Goal: Task Accomplishment & Management: Manage account settings

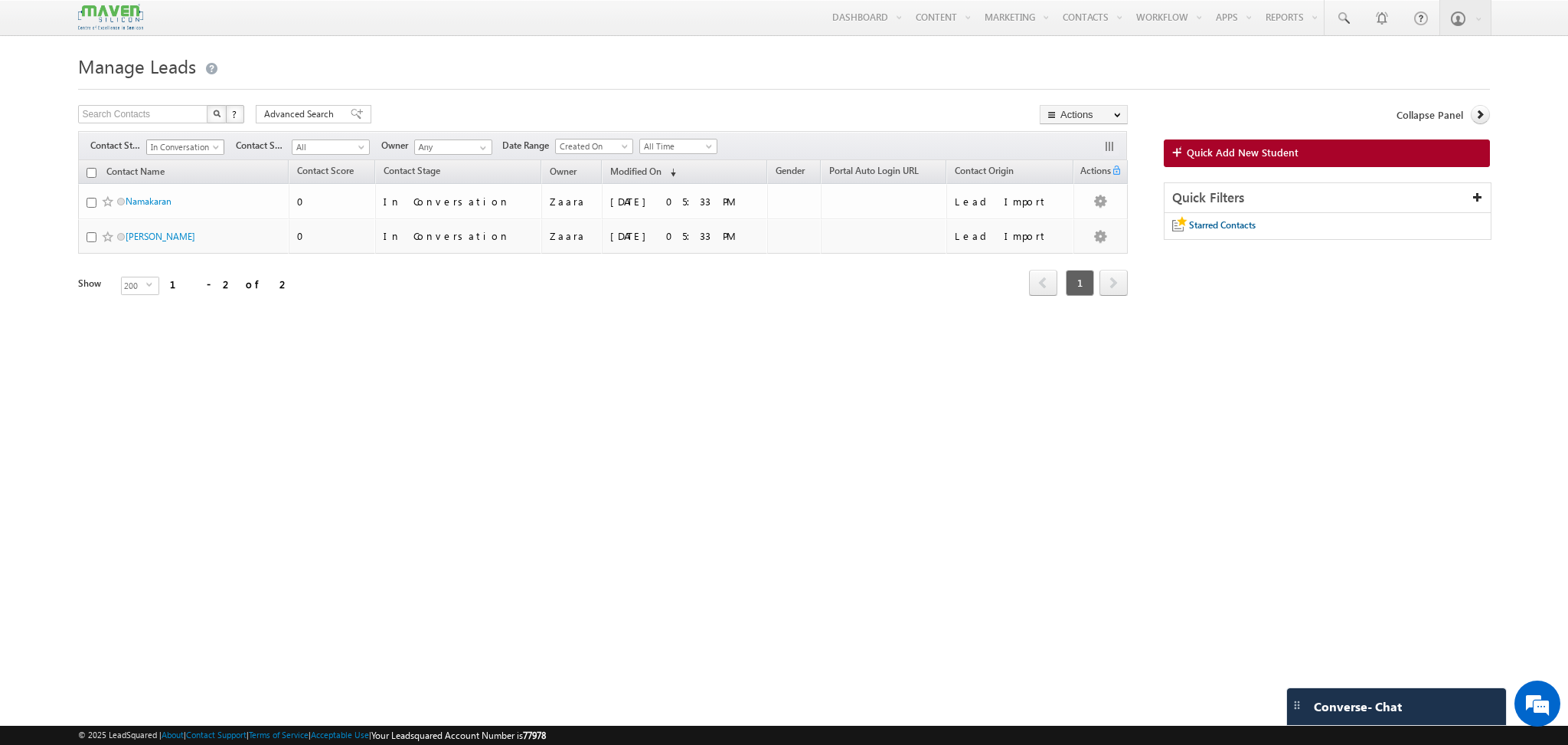
click at [203, 147] on span "In Conversation" at bounding box center [183, 147] width 72 height 14
click at [159, 162] on link "All" at bounding box center [186, 165] width 77 height 14
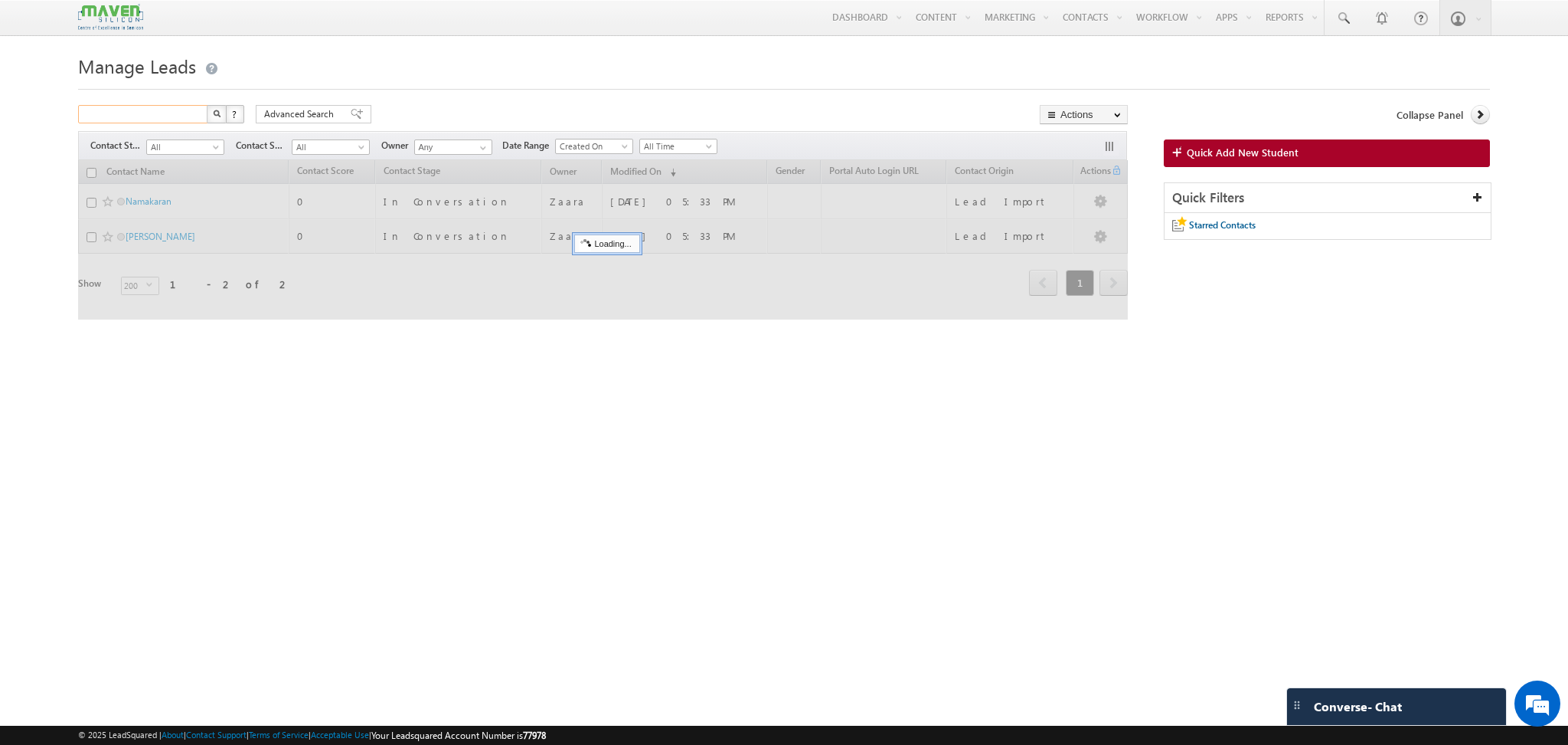
click at [129, 117] on input "text" at bounding box center [143, 114] width 131 height 19
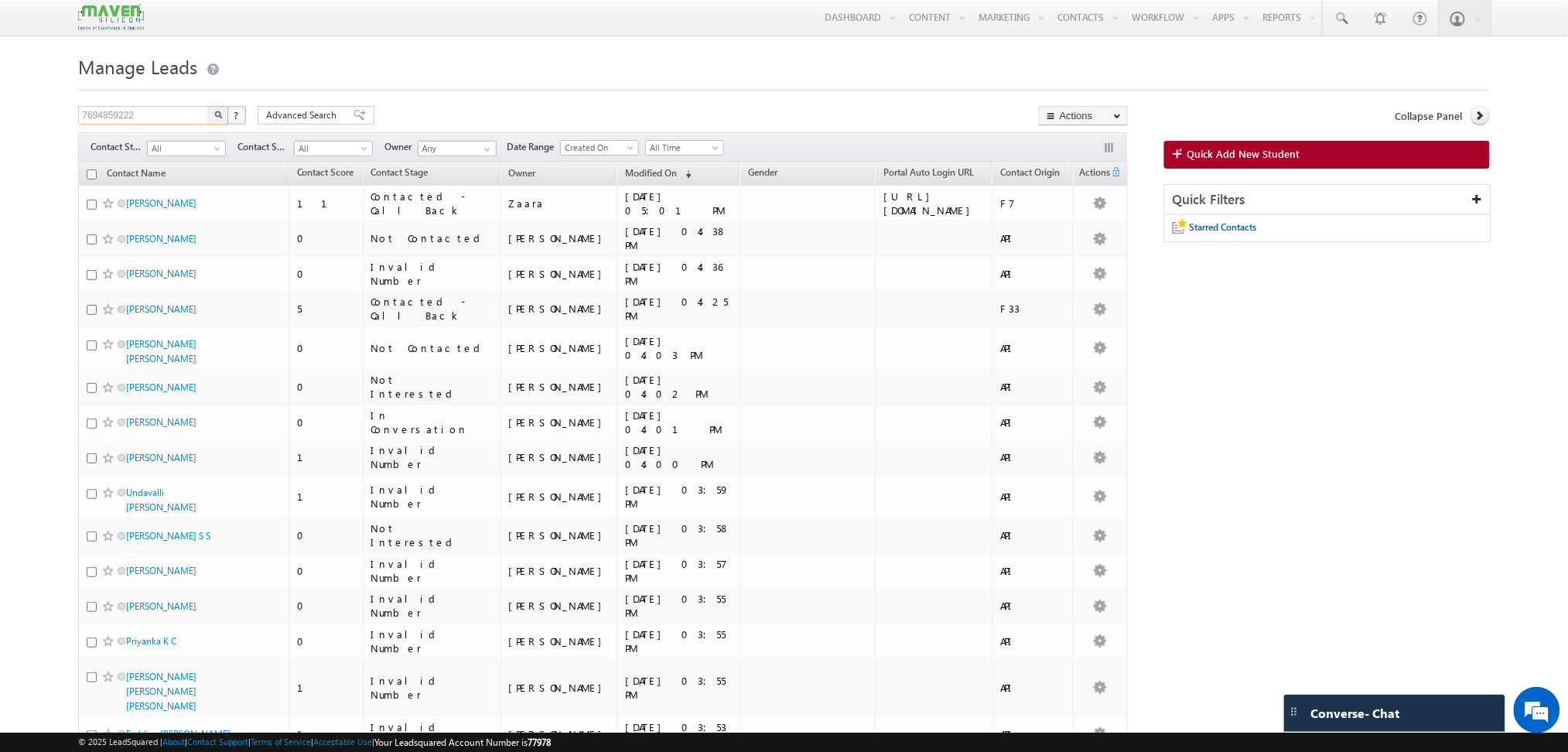
type input "7694859222"
click at [208, 106] on button "button" at bounding box center [218, 115] width 20 height 19
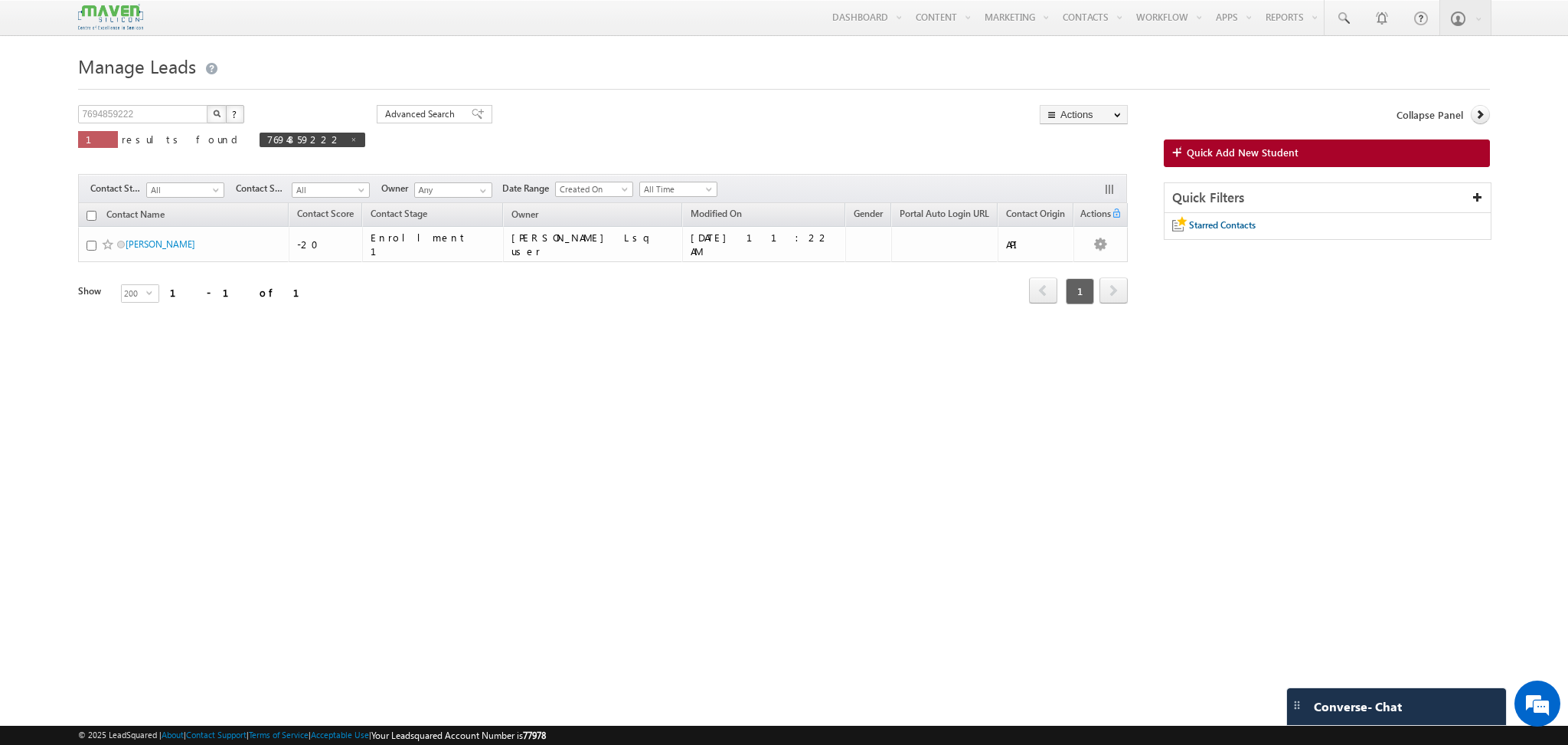
drag, startPoint x: 151, startPoint y: 252, endPoint x: 829, endPoint y: 397, distance: 693.3
click at [829, 397] on div "Manage Leads 7694859222 X ? 1 results found 7694859222 Advanced Search Advanced…" at bounding box center [784, 241] width 1411 height 383
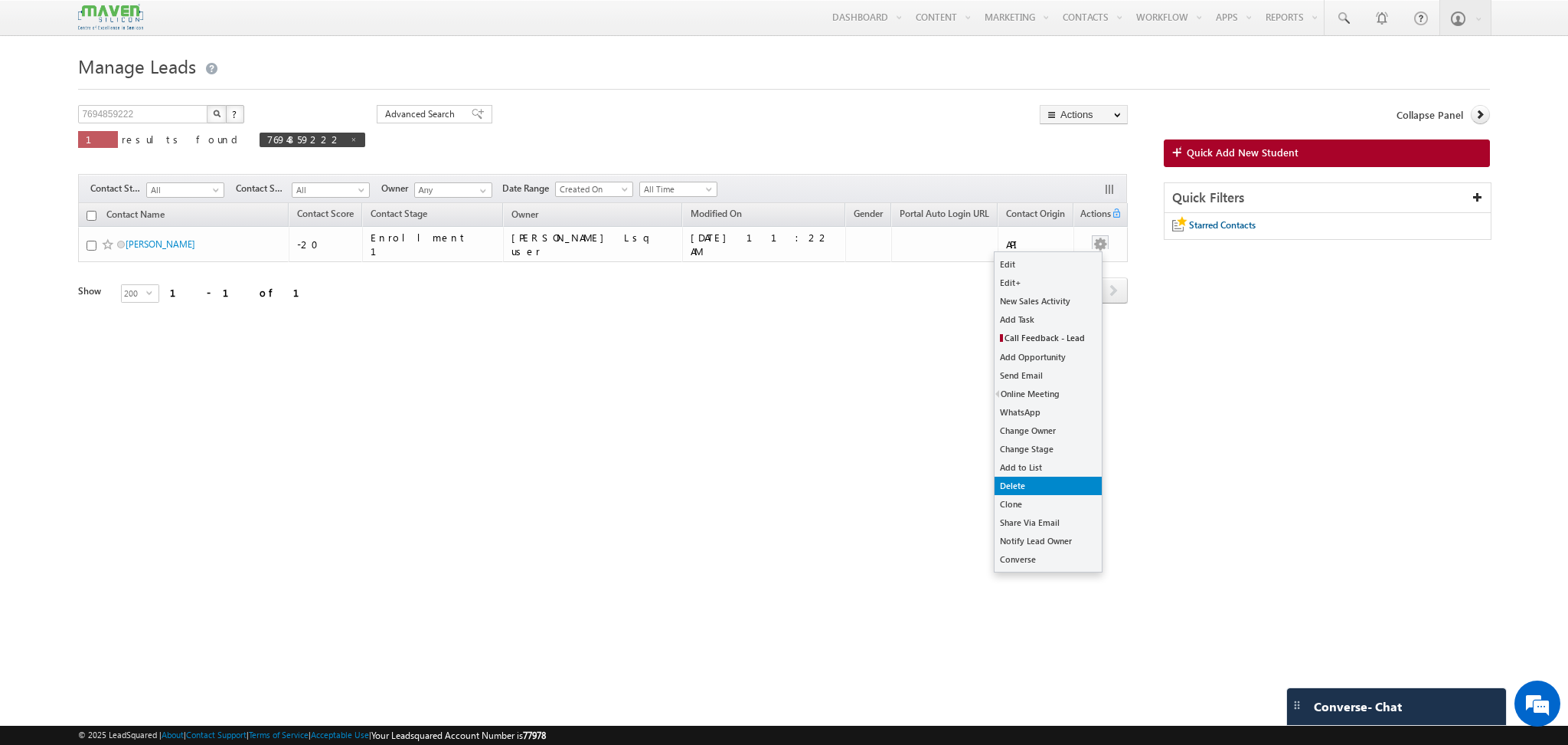
click at [1037, 493] on link "Delete" at bounding box center [1048, 485] width 107 height 19
checkbox input "true"
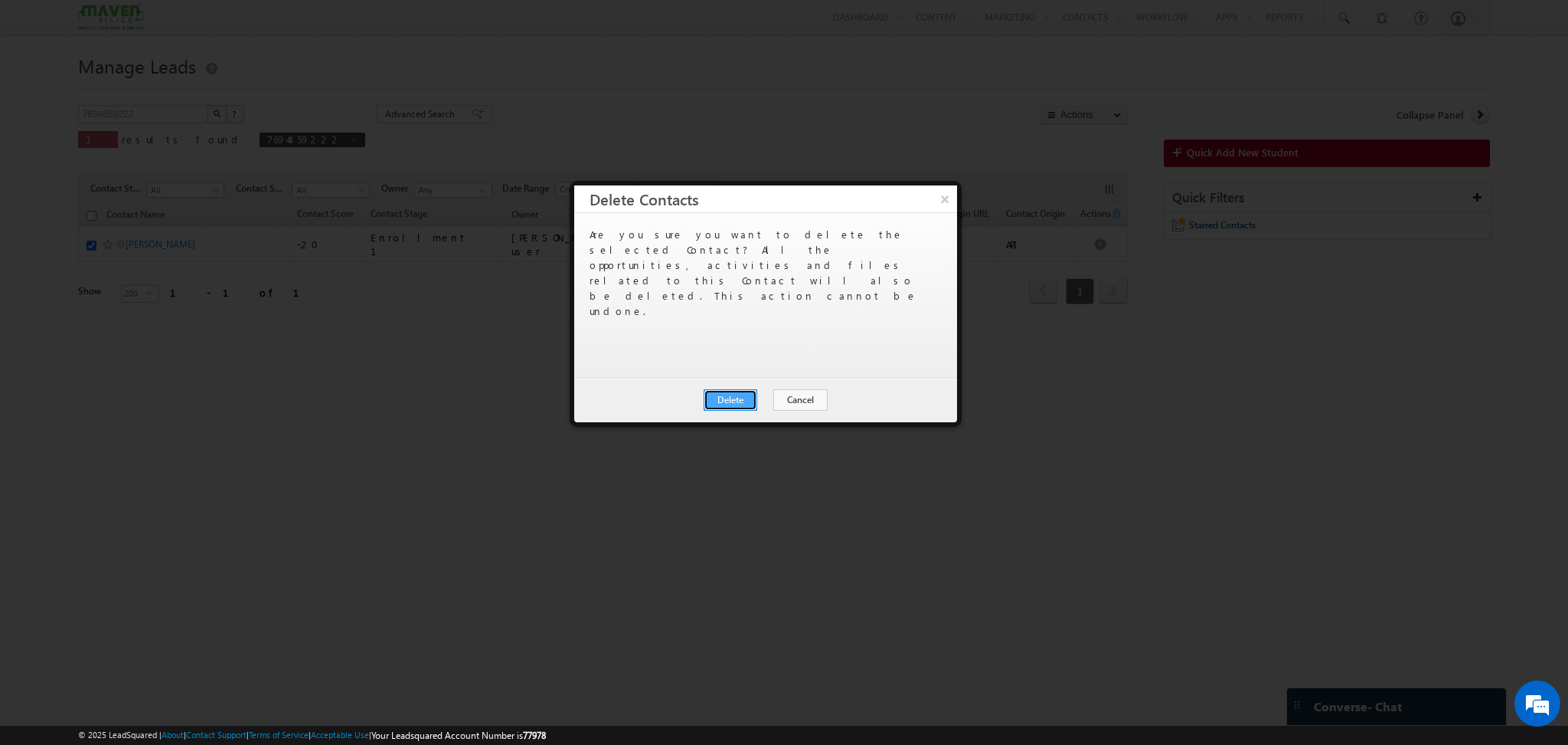
click at [753, 390] on button "Delete" at bounding box center [731, 400] width 54 height 21
click at [762, 400] on button "Close" at bounding box center [768, 400] width 49 height 21
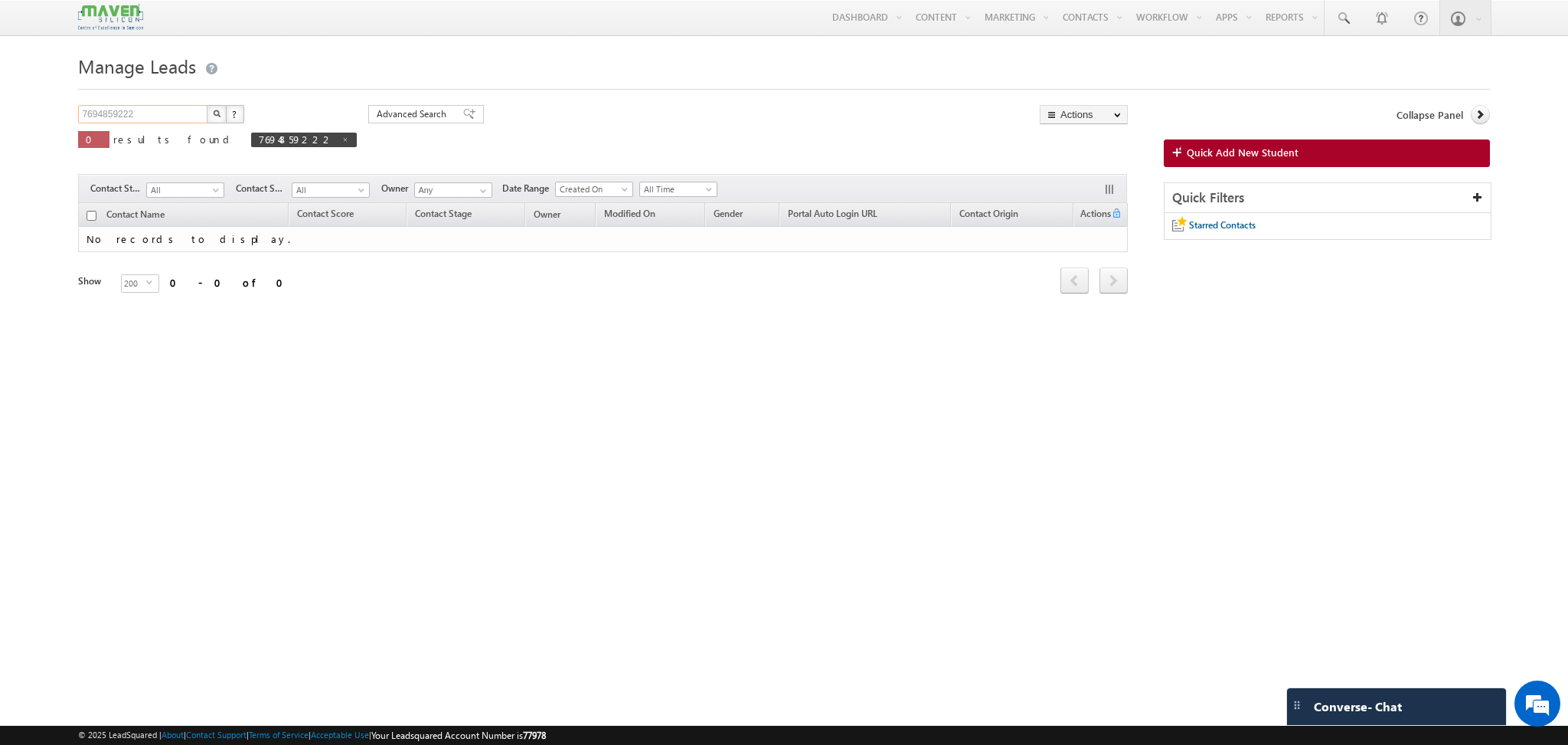
click at [108, 112] on input "7694859222" at bounding box center [143, 114] width 131 height 19
click at [225, 113] on button "button" at bounding box center [216, 114] width 20 height 19
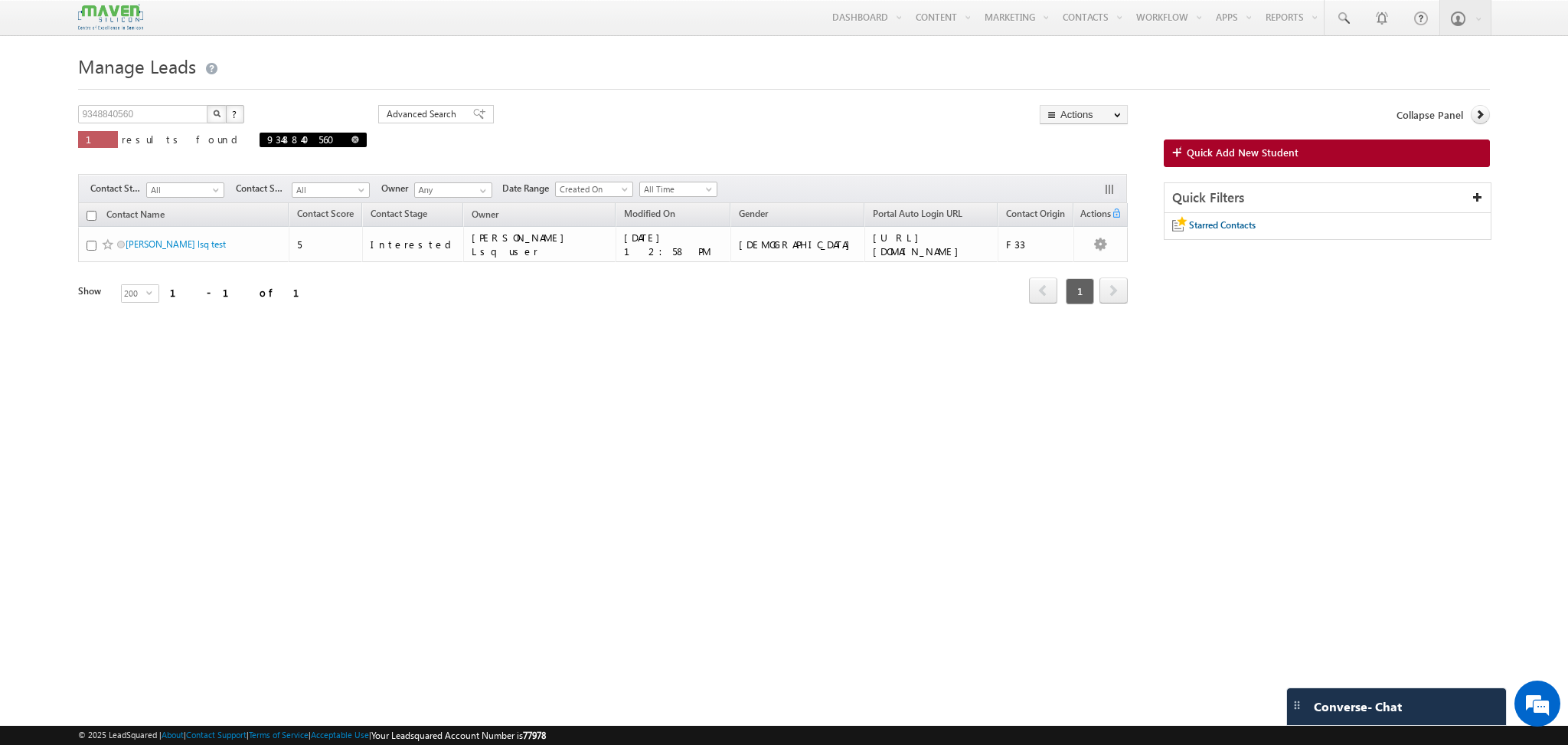
click at [352, 142] on span at bounding box center [355, 139] width 7 height 7
type input "Search Contacts"
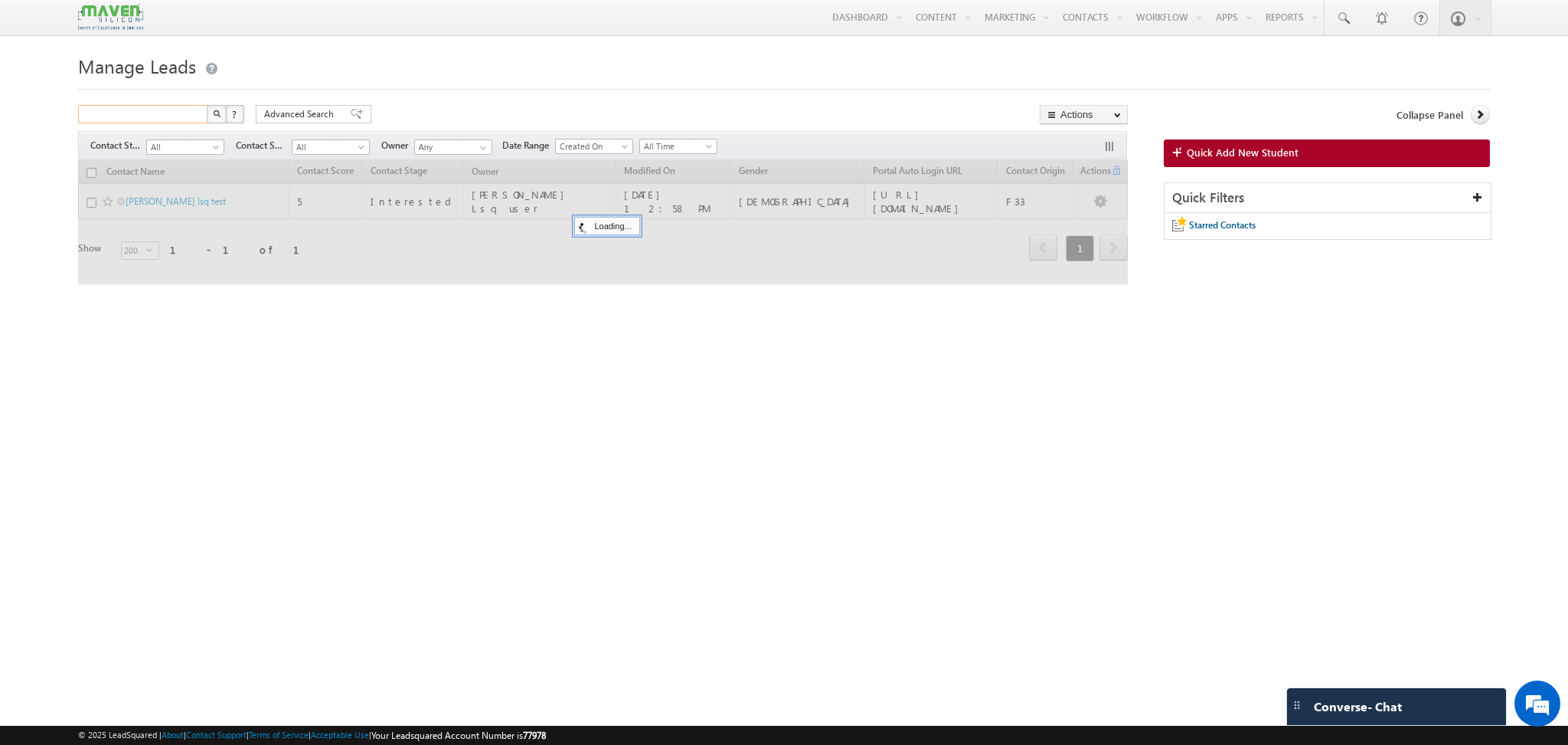
click at [182, 117] on input "text" at bounding box center [143, 114] width 131 height 19
click at [0, 318] on body "Menu Namrata Lsq user priti shran it202 1@gma il.co m" at bounding box center [784, 217] width 1568 height 433
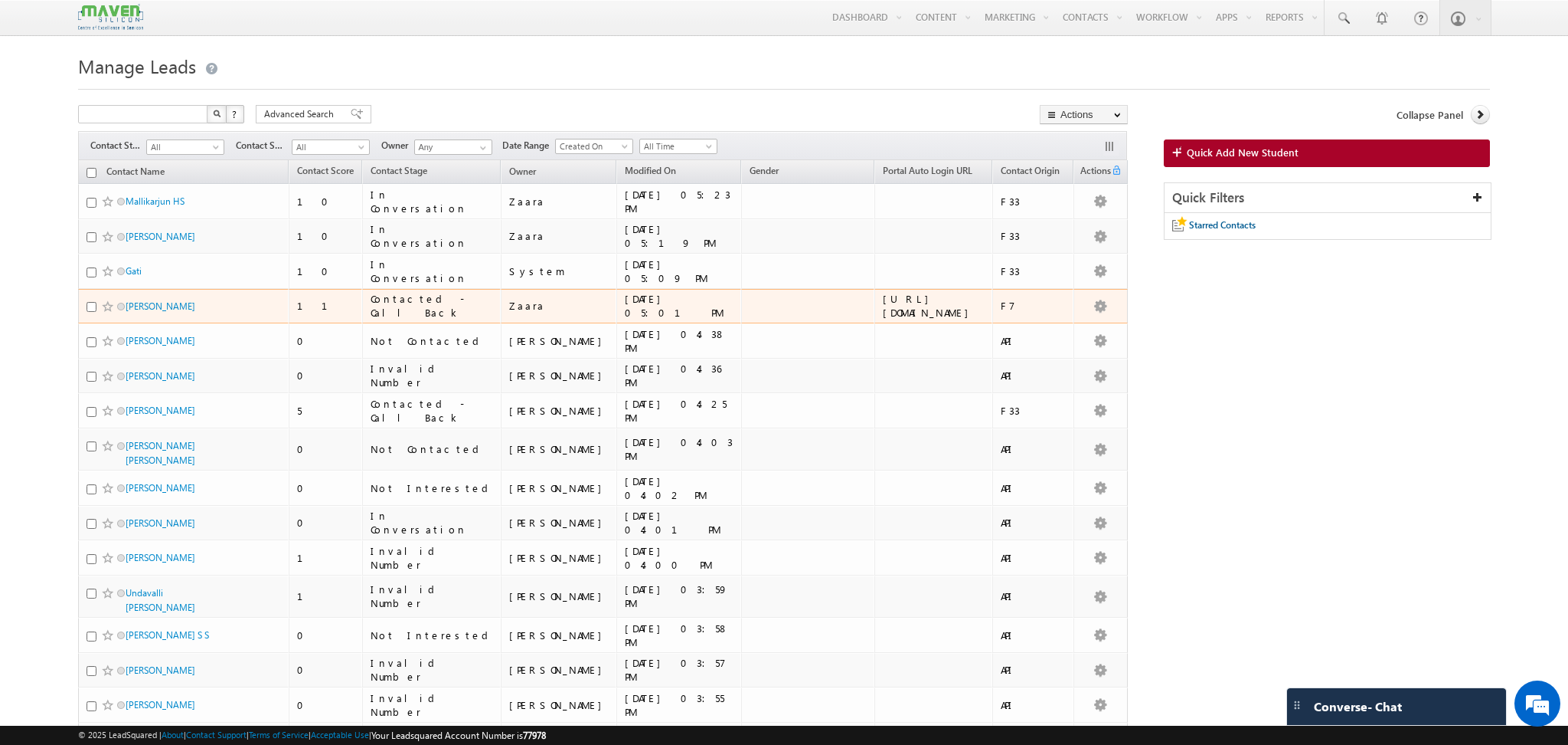
type input "Search Contacts"
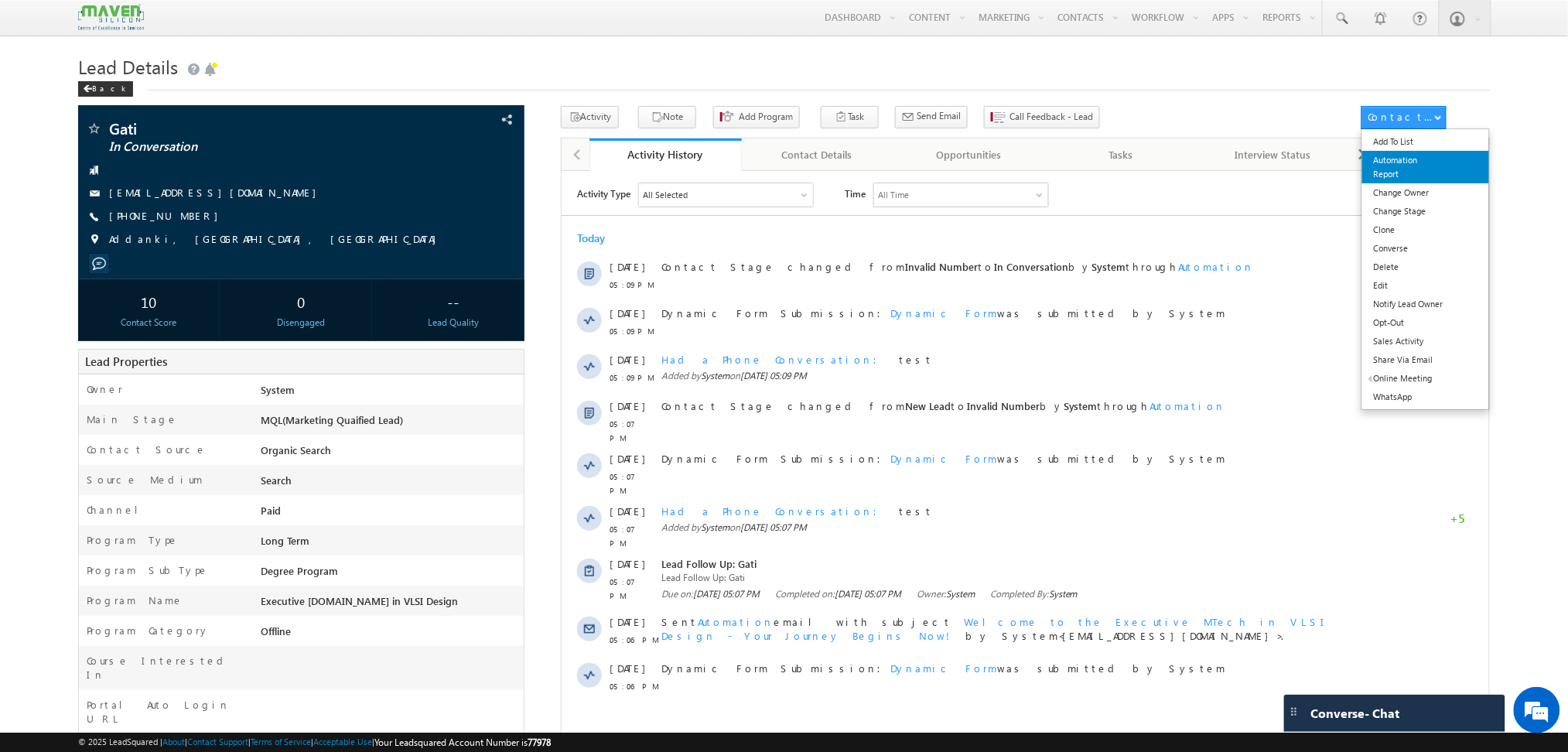
click at [1411, 179] on link "Automation Report" at bounding box center [1426, 167] width 127 height 33
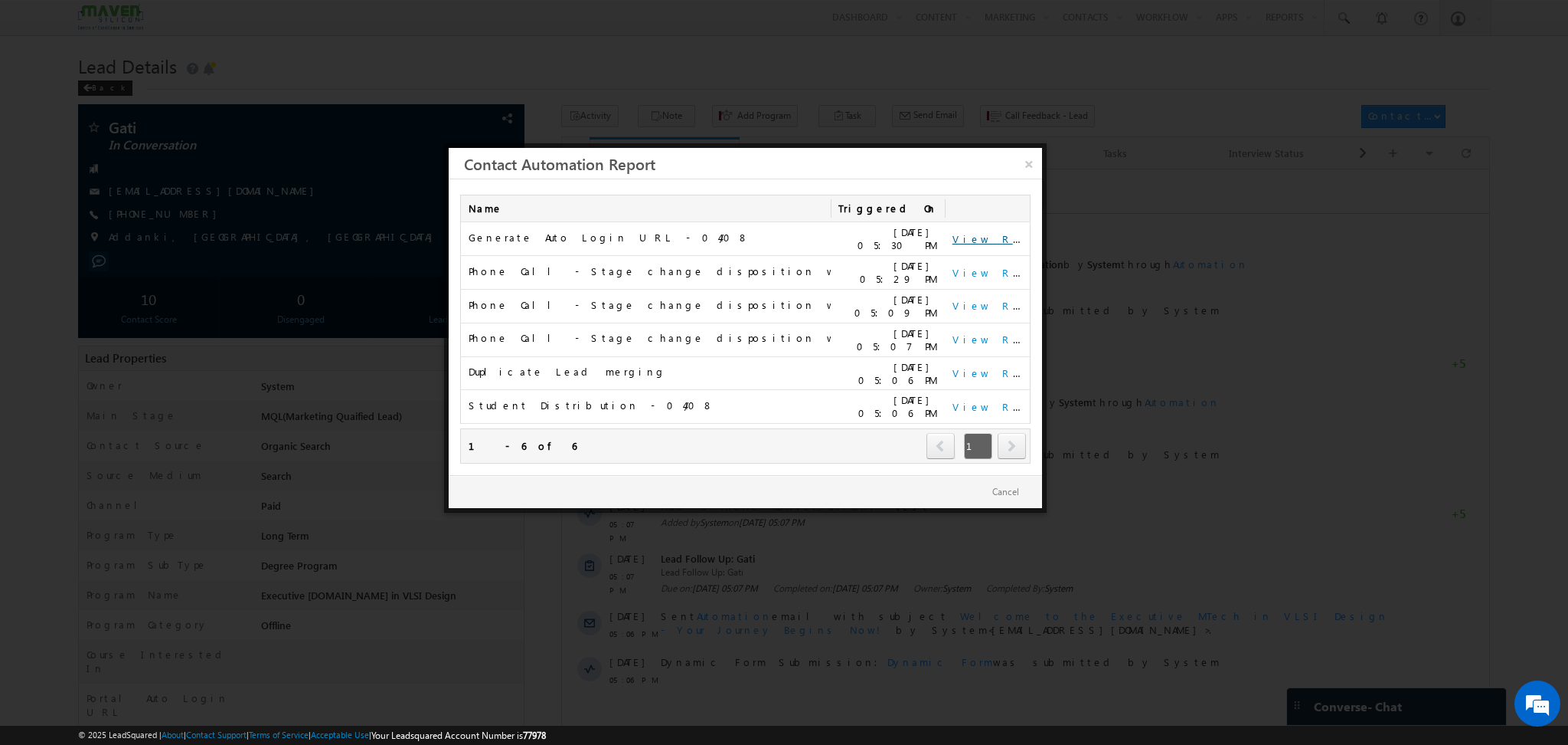
click at [977, 237] on link "View Report" at bounding box center [1000, 239] width 95 height 13
click at [1024, 160] on link "×" at bounding box center [1029, 161] width 27 height 27
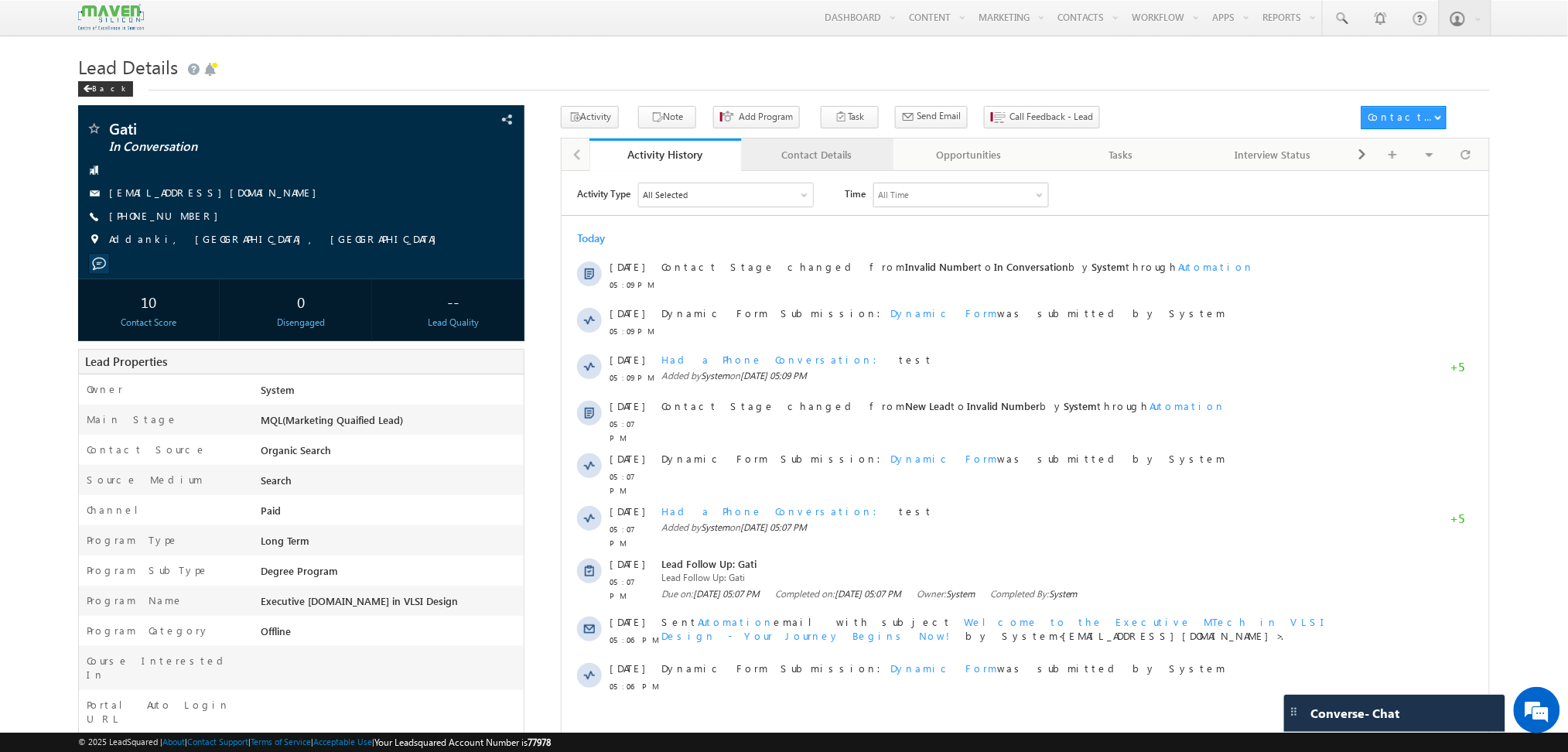
click at [803, 145] on link "Contact Details" at bounding box center [817, 155] width 152 height 33
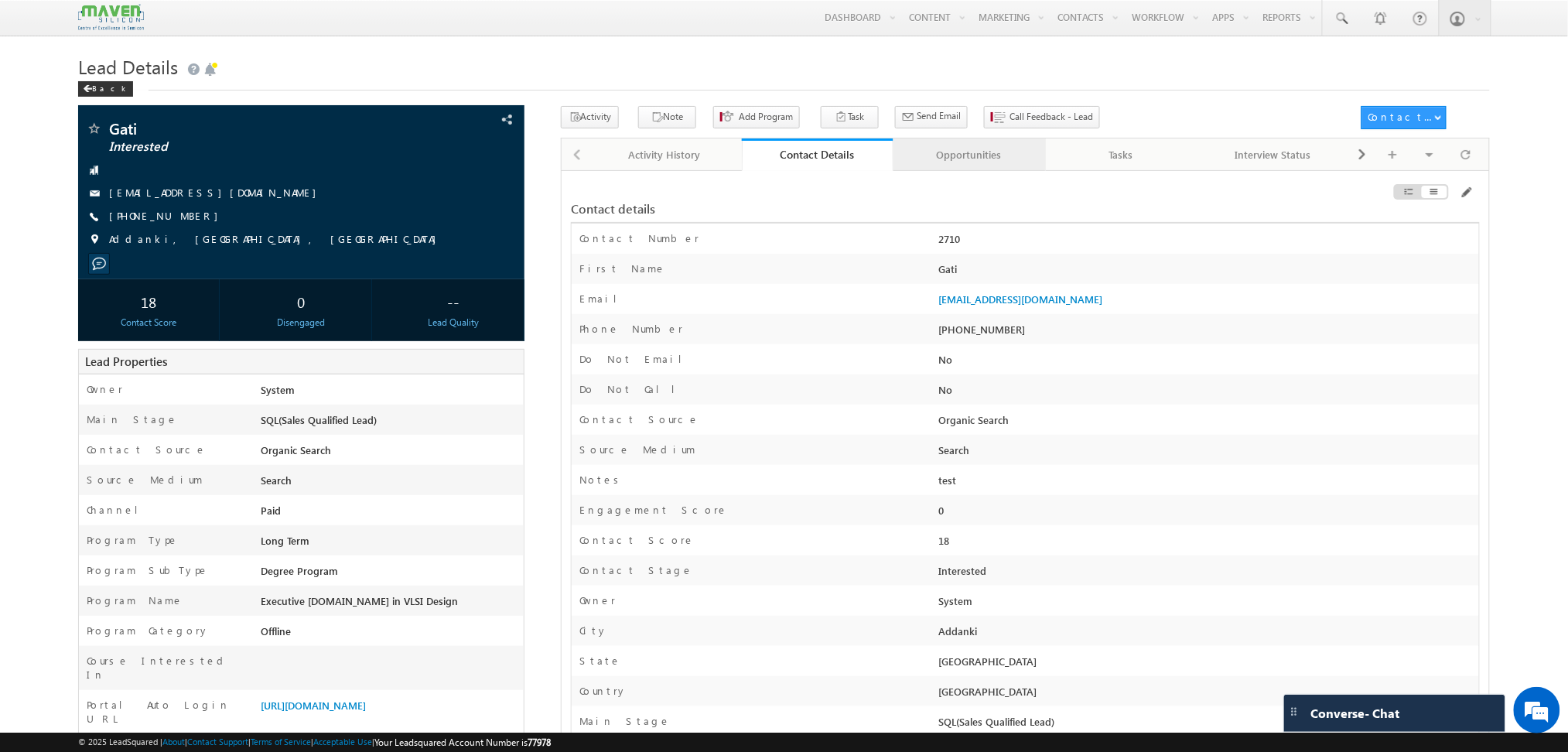
click at [932, 153] on div "Opportunities" at bounding box center [969, 155] width 126 height 19
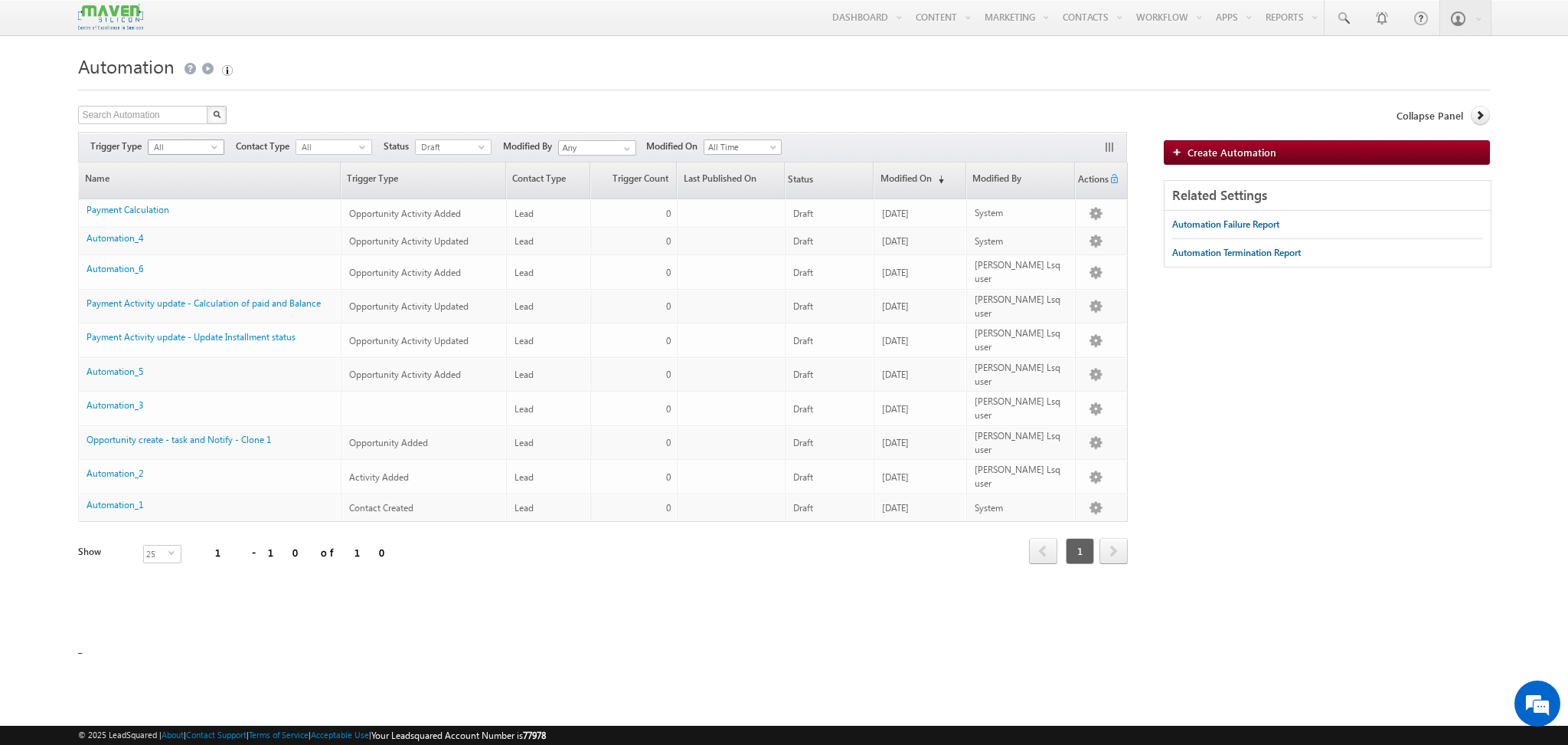
click at [185, 149] on span "All" at bounding box center [180, 147] width 63 height 14
click at [358, 153] on span "All" at bounding box center [327, 147] width 63 height 14
click at [461, 144] on span "Draft" at bounding box center [447, 147] width 63 height 14
click at [437, 196] on li "Published" at bounding box center [456, 195] width 75 height 15
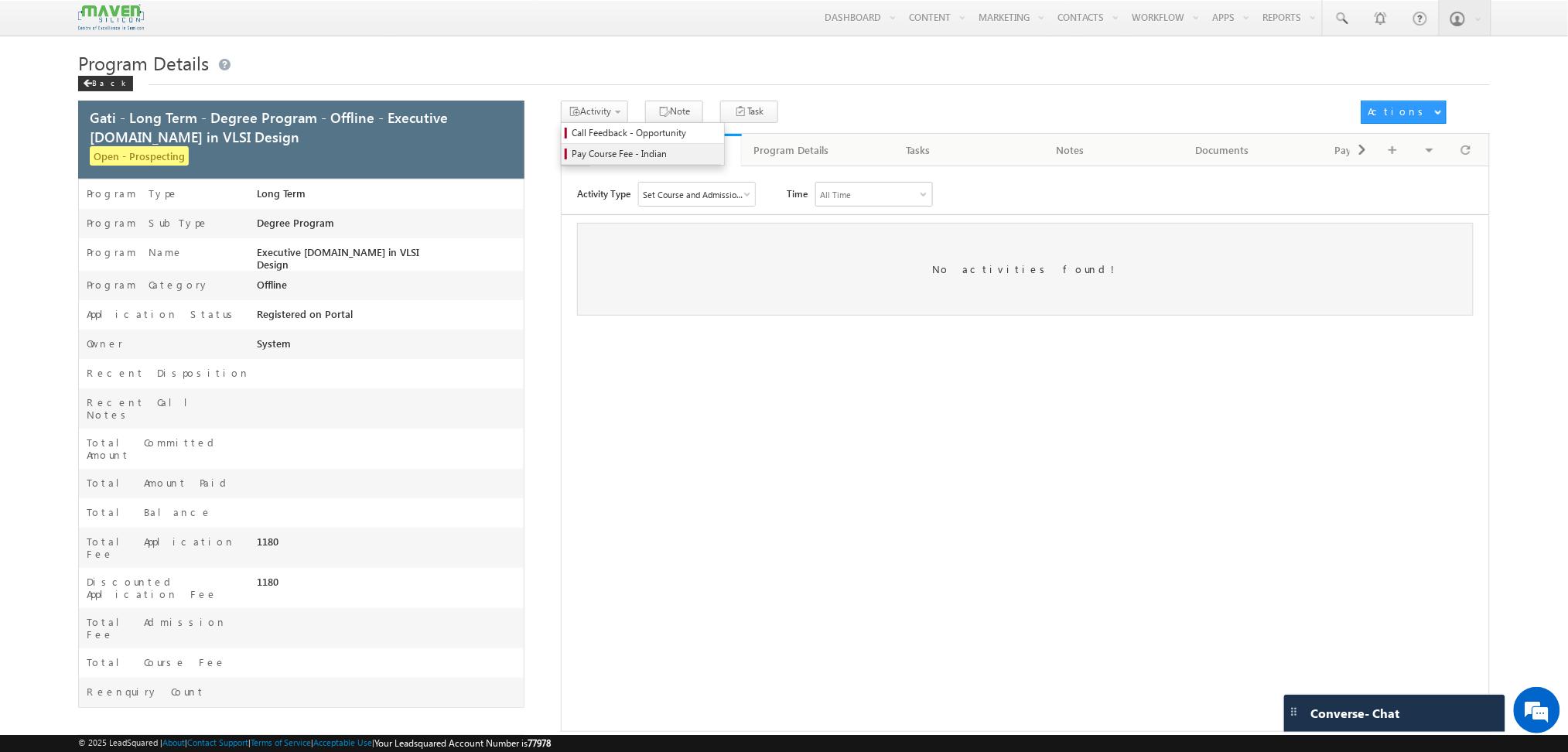
click at [622, 150] on span "Pay Course Fee - Indian" at bounding box center [645, 154] width 147 height 14
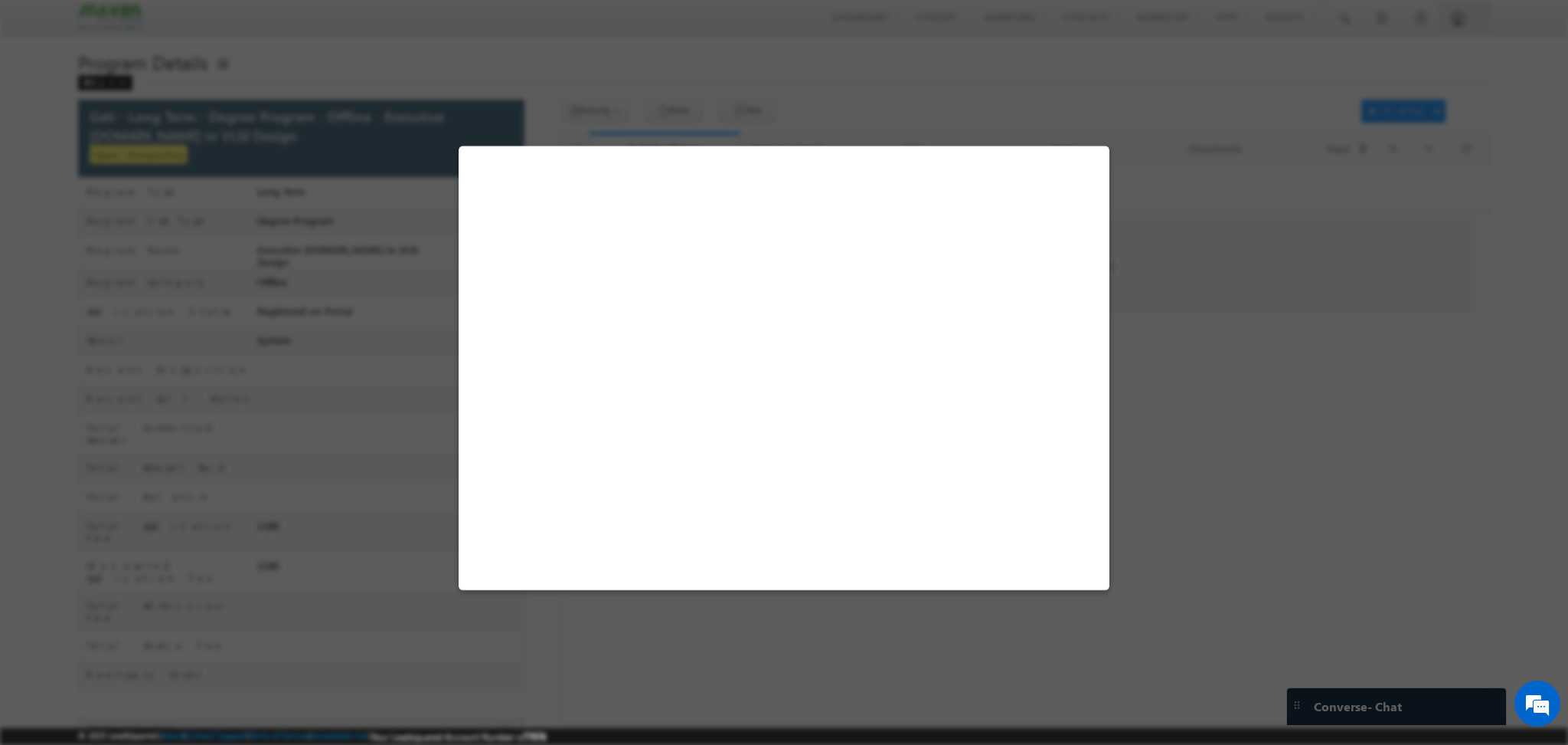
select select "Long Term"
select select "Degree Program"
select select "Executive [DOMAIN_NAME] in VLSI Design"
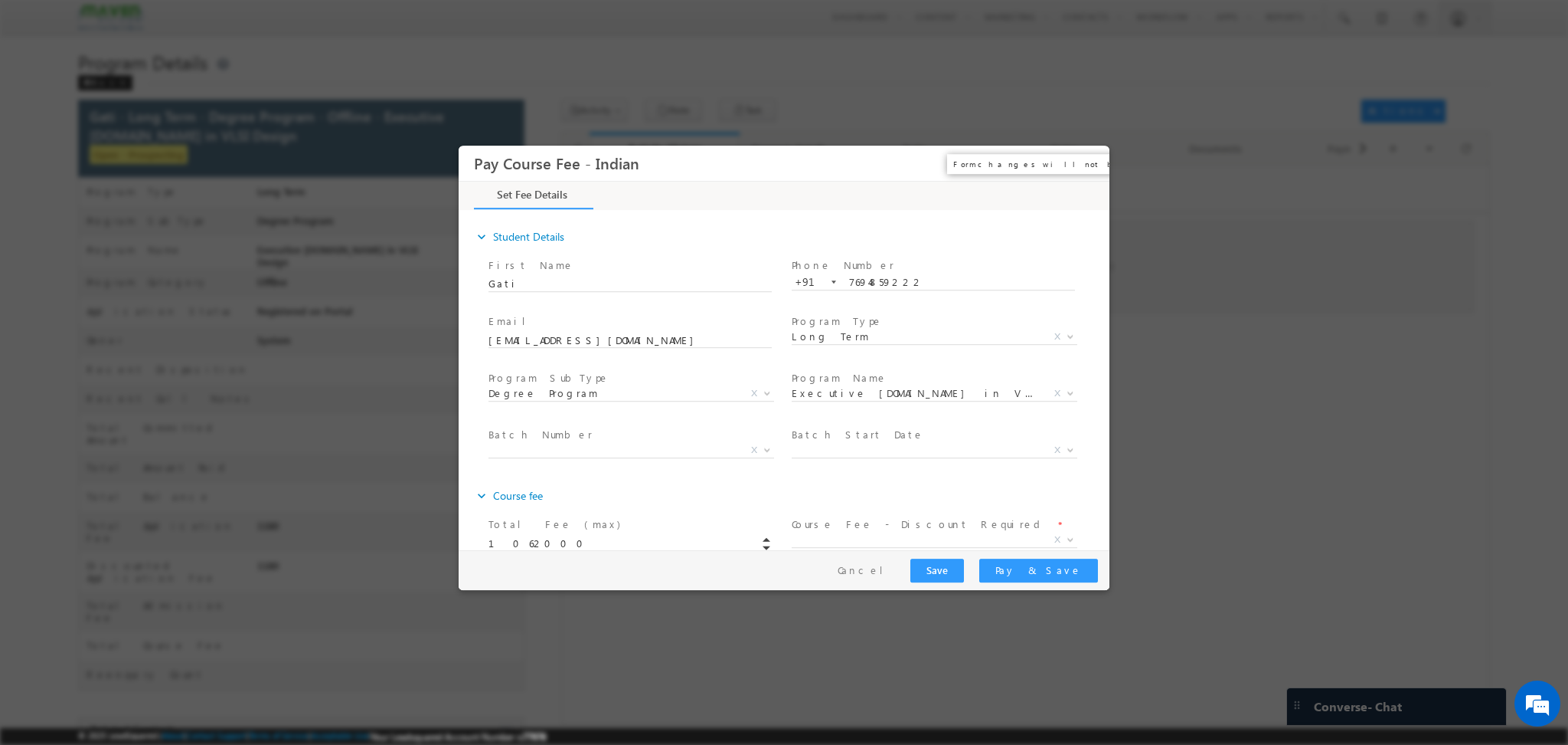
click at [1083, 167] on button "×" at bounding box center [1086, 163] width 26 height 28
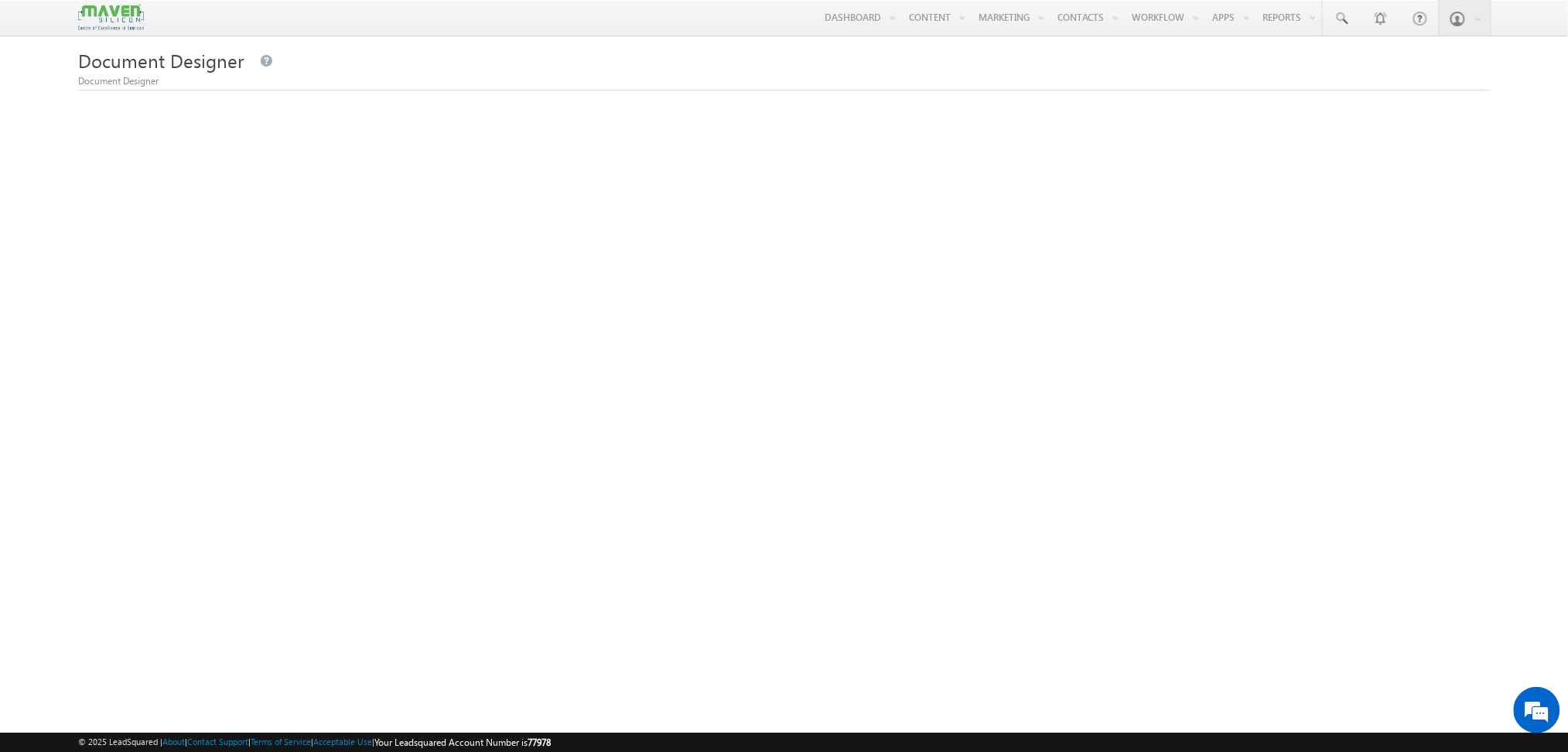
scroll to position [75, 0]
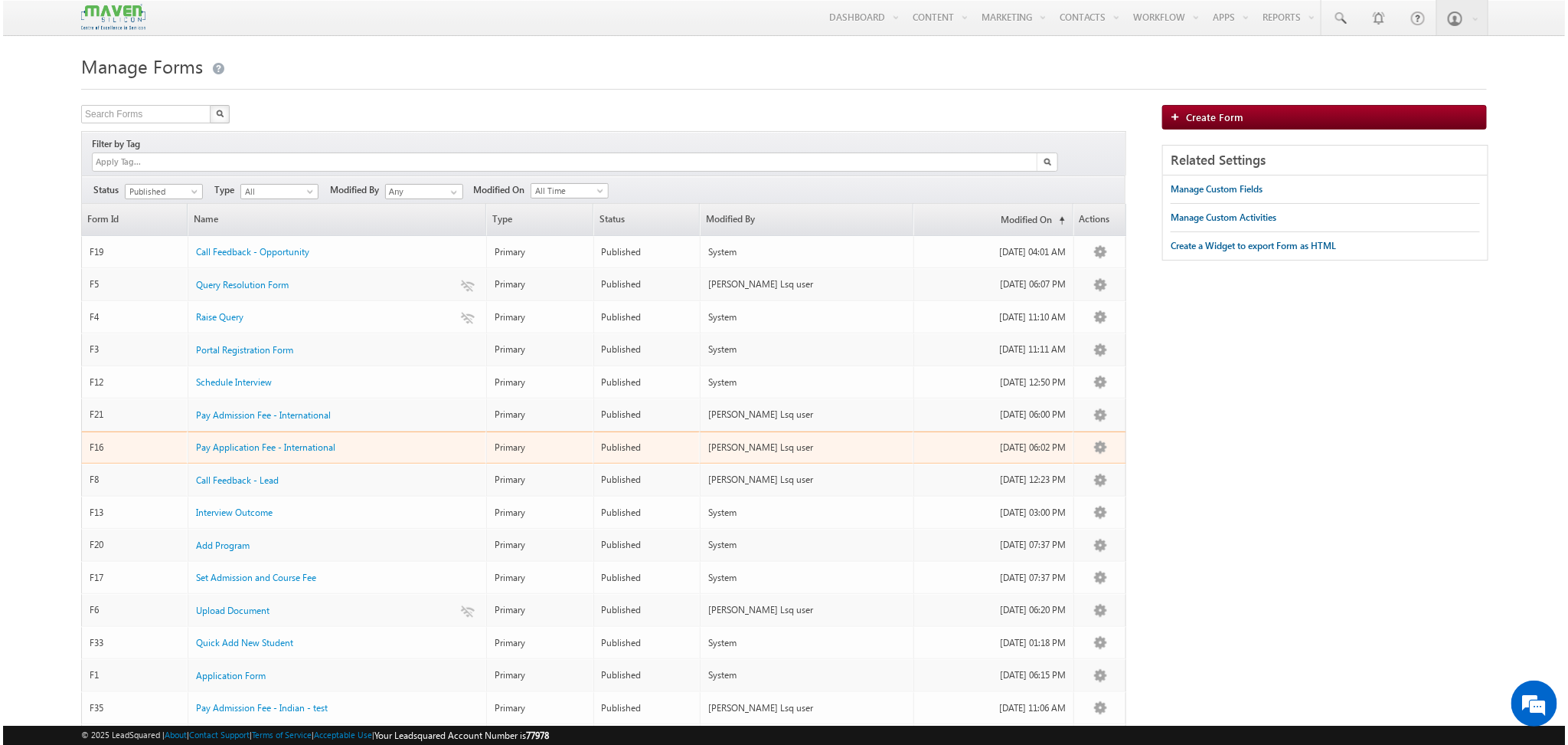
scroll to position [255, 0]
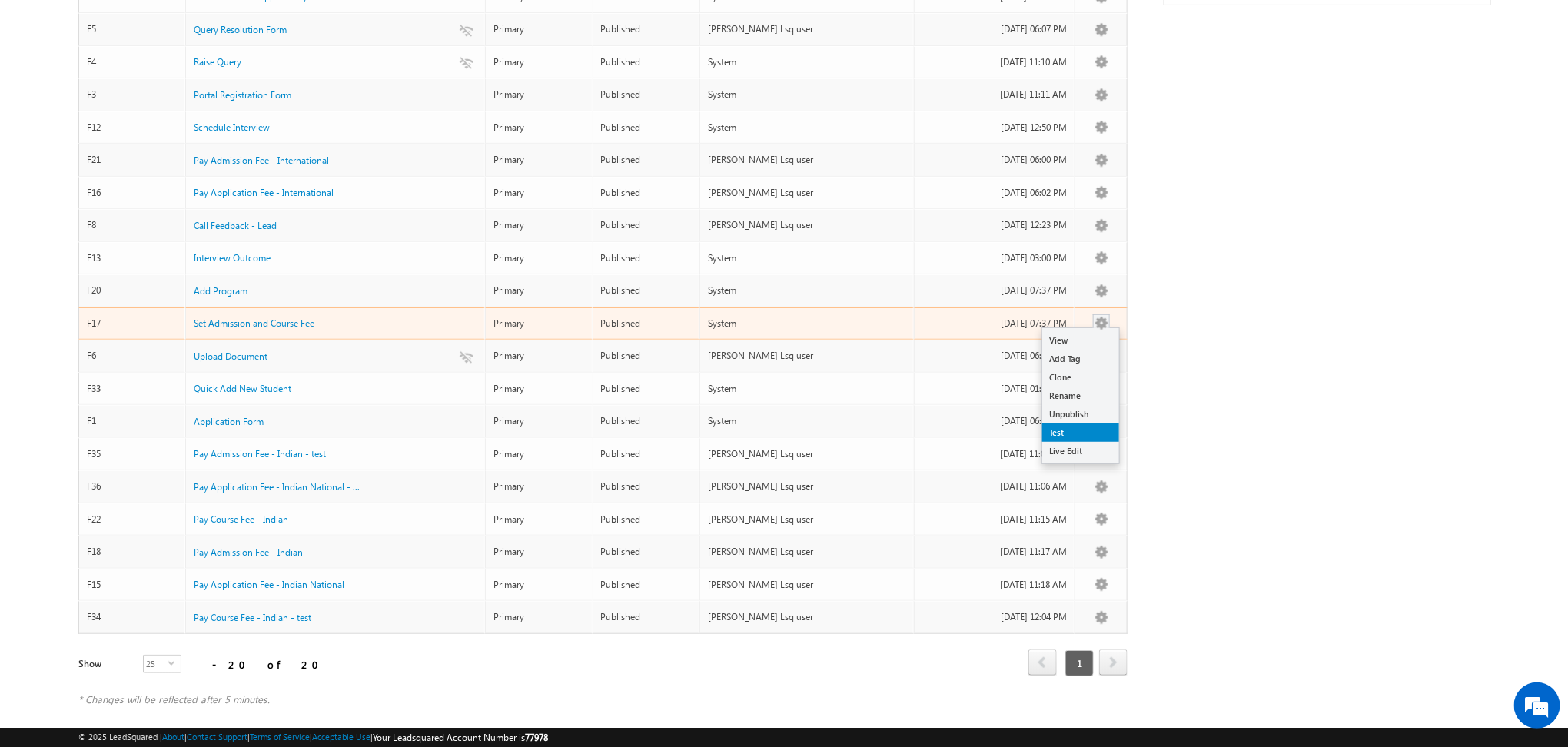
click at [1078, 423] on link "Test" at bounding box center [1080, 432] width 77 height 19
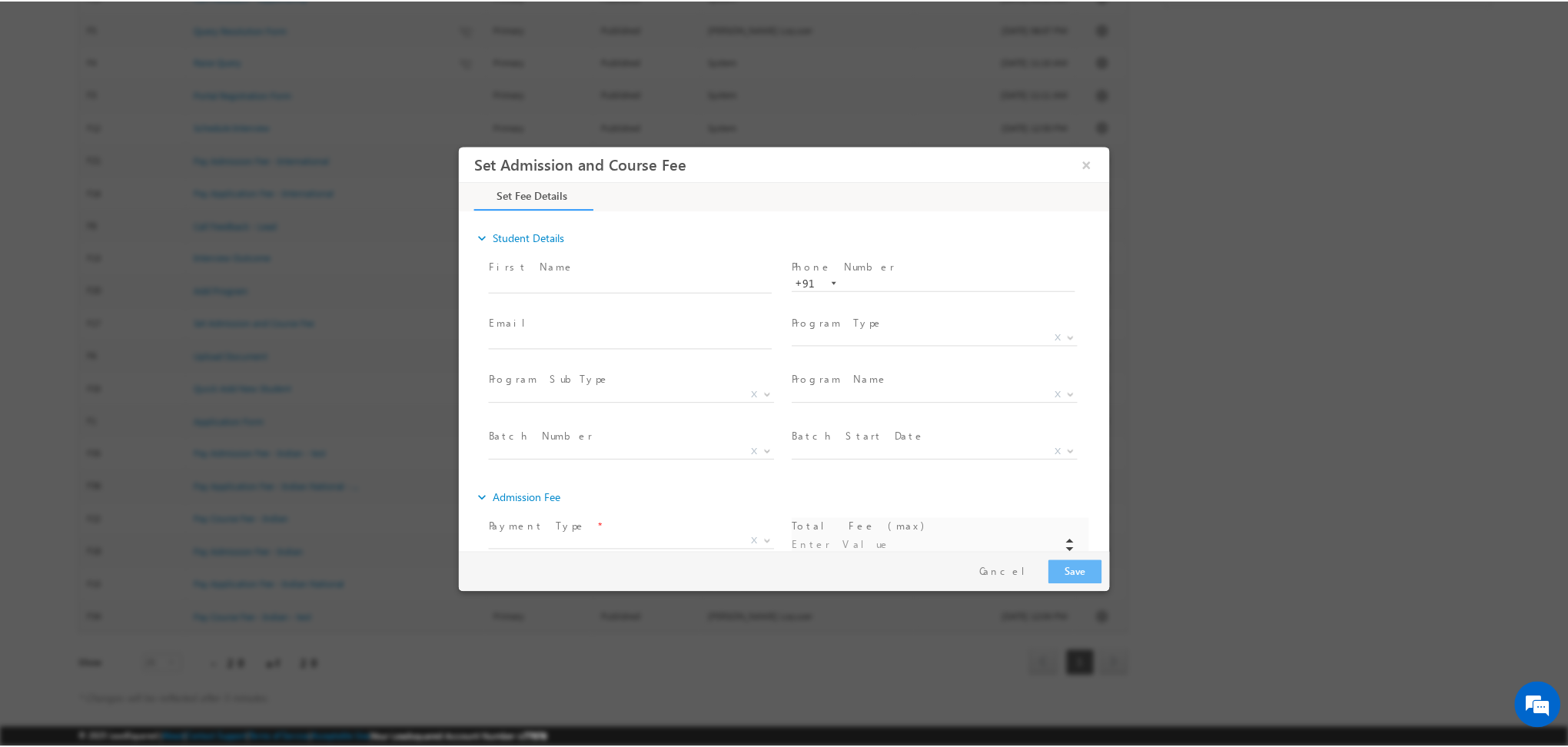
scroll to position [0, 0]
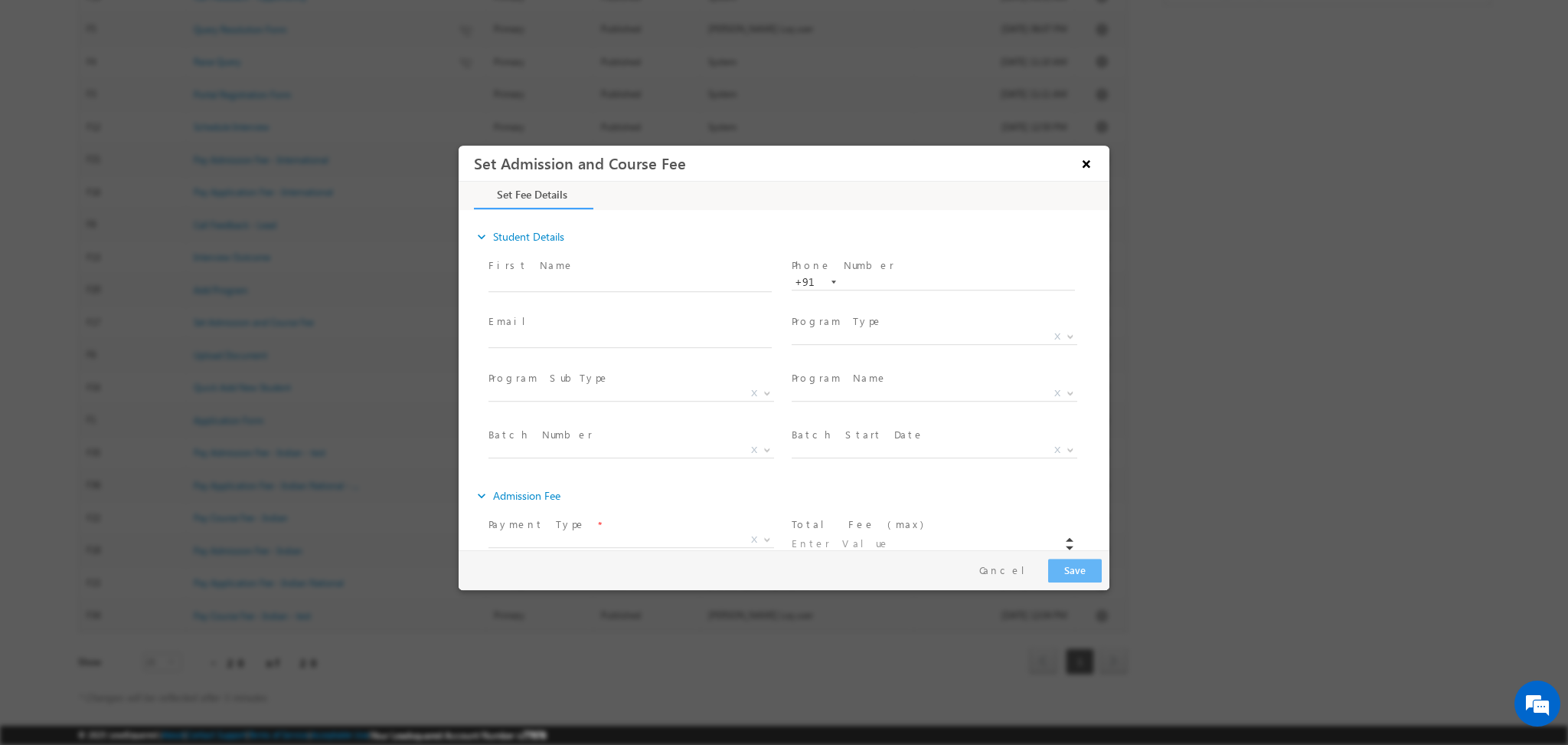
click at [1090, 169] on button "×" at bounding box center [1086, 163] width 26 height 28
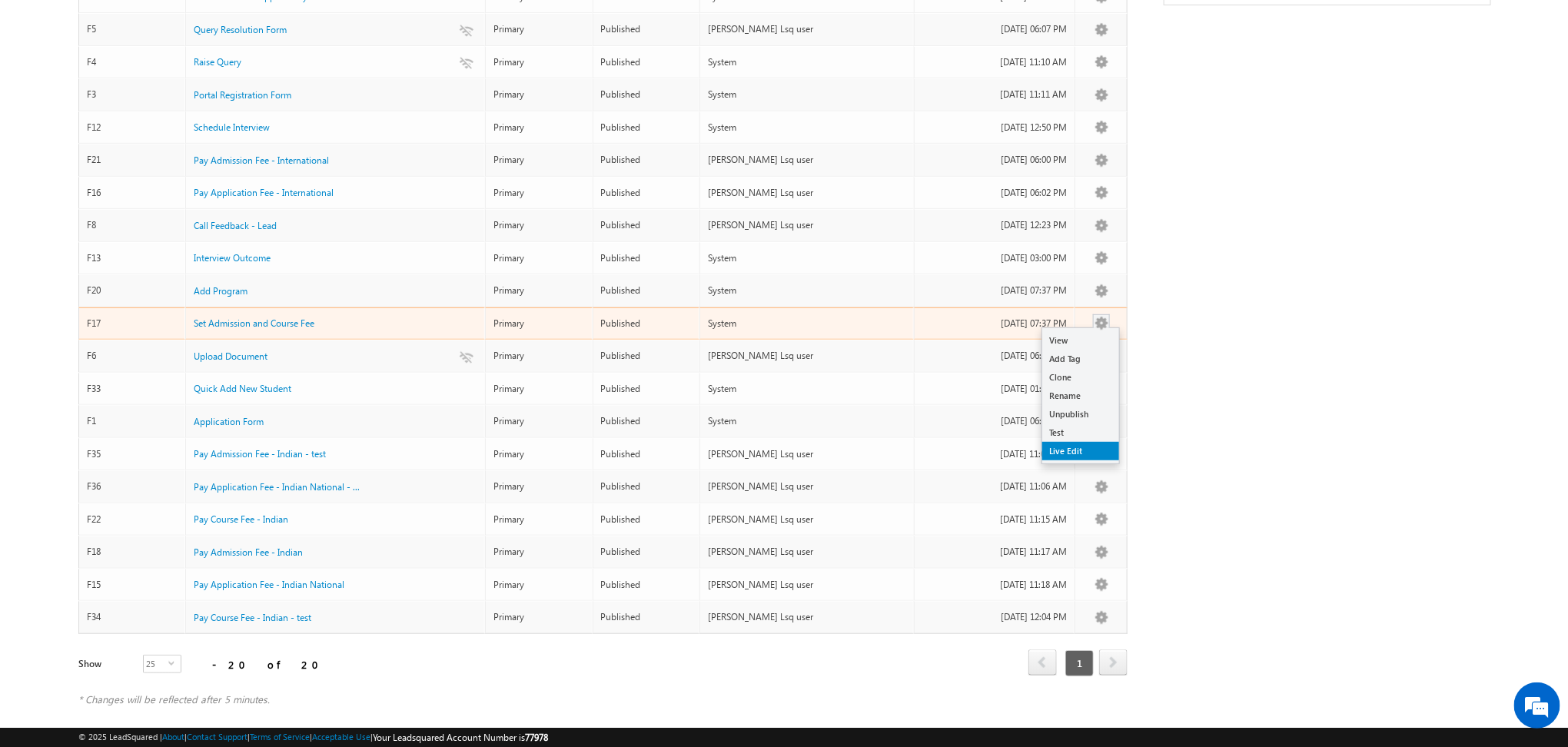
click at [1080, 442] on link "Live Edit" at bounding box center [1080, 451] width 77 height 19
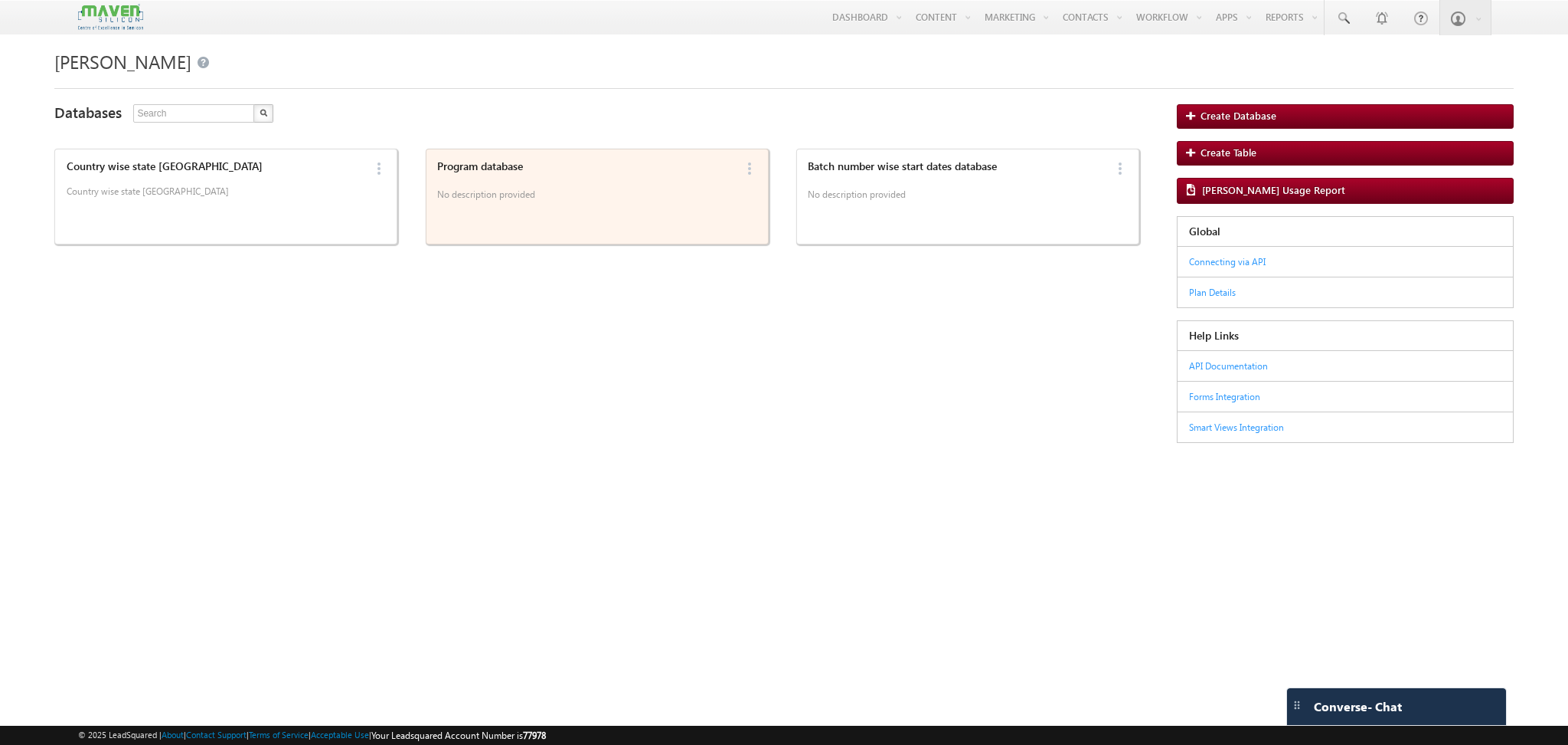
click at [530, 186] on p "No description provided" at bounding box center [585, 197] width 296 height 23
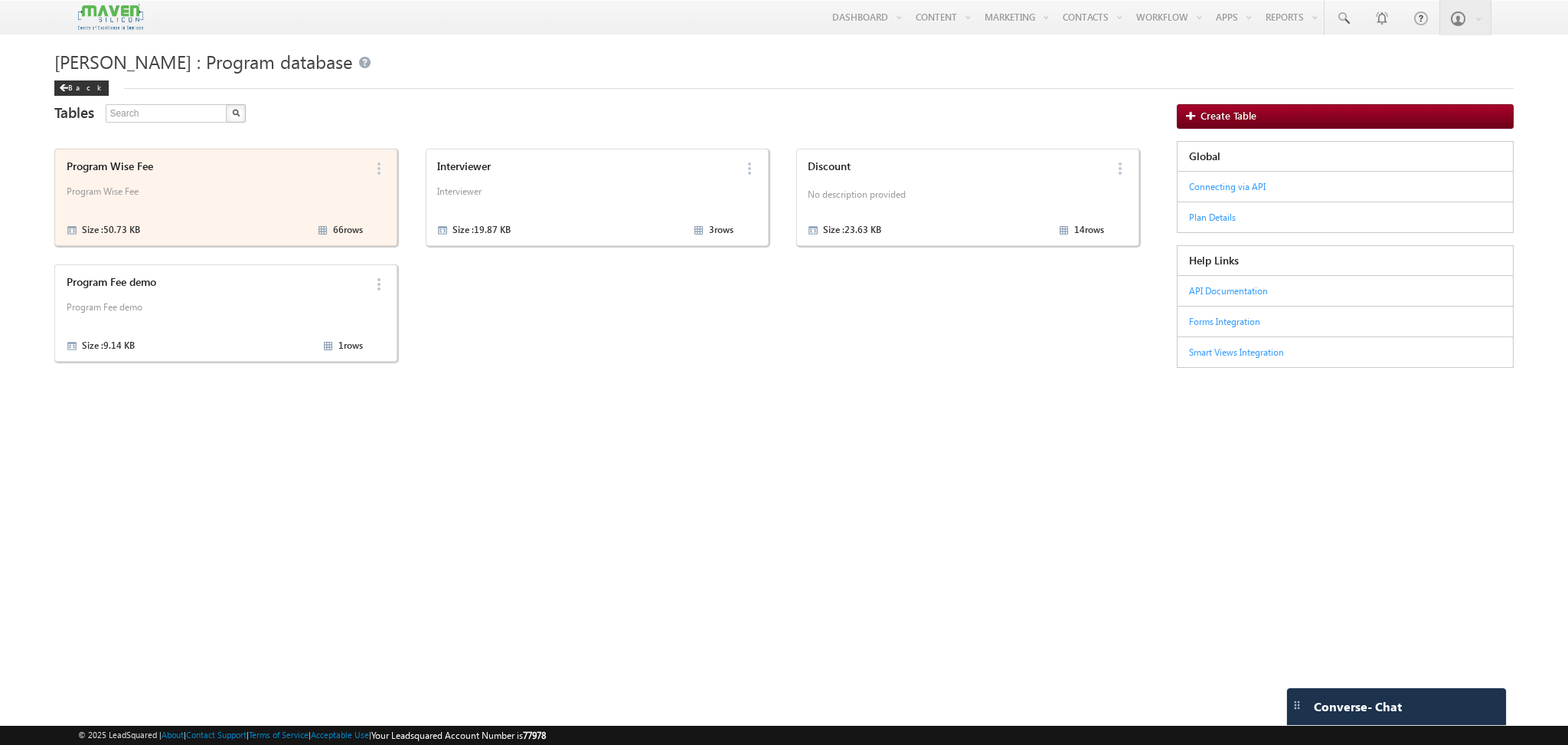
click at [209, 188] on p "Program Wise Fee" at bounding box center [215, 197] width 296 height 23
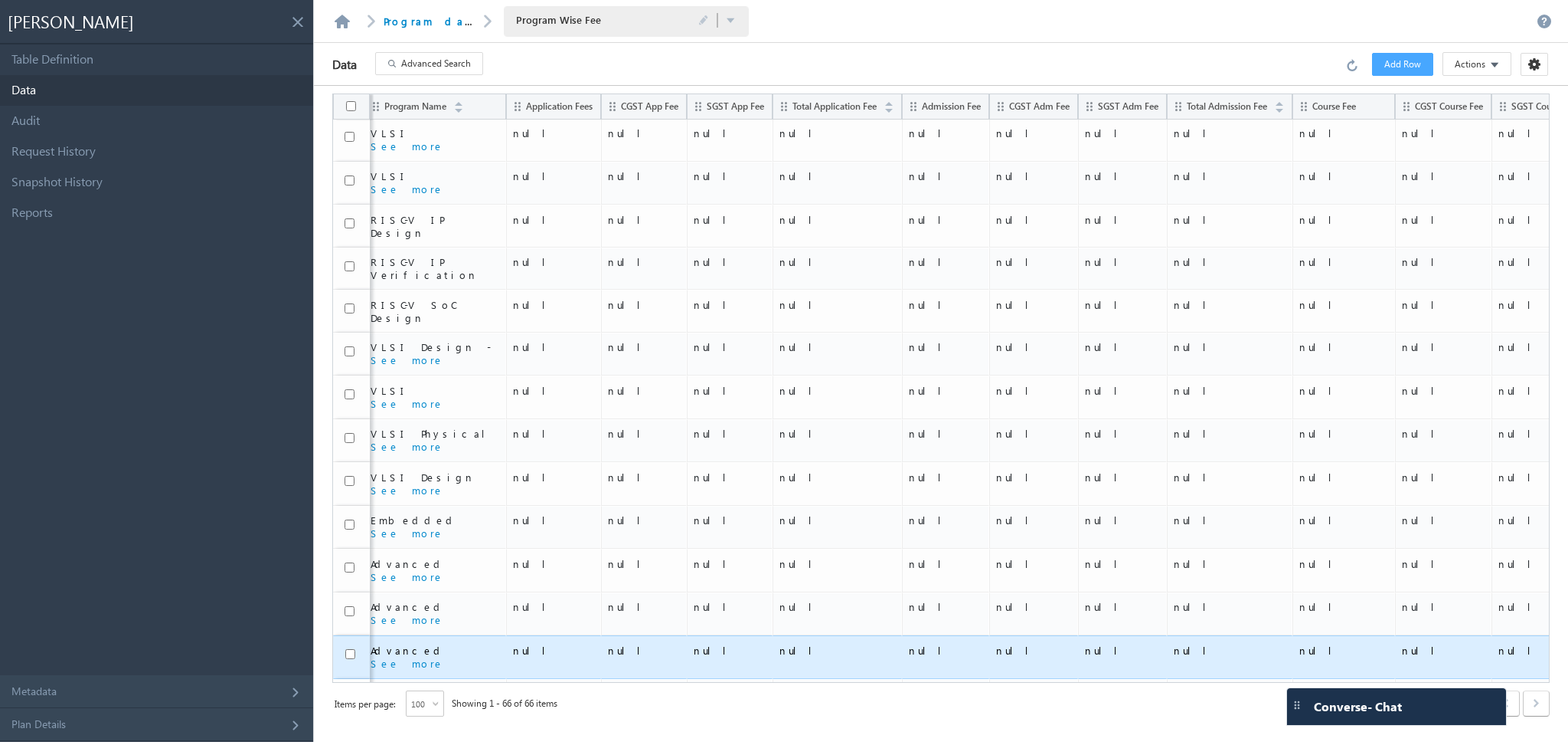
scroll to position [2249, 474]
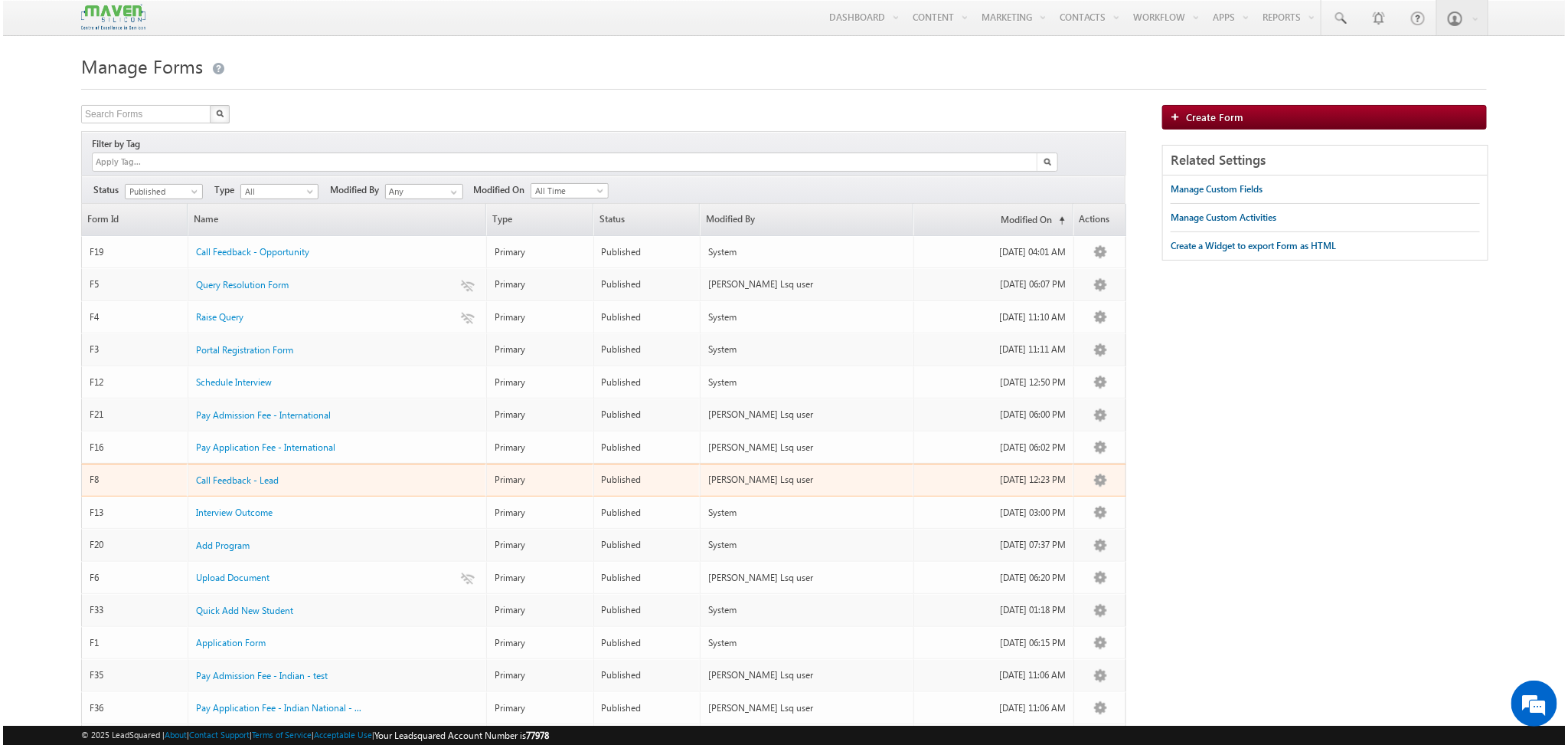
scroll to position [255, 0]
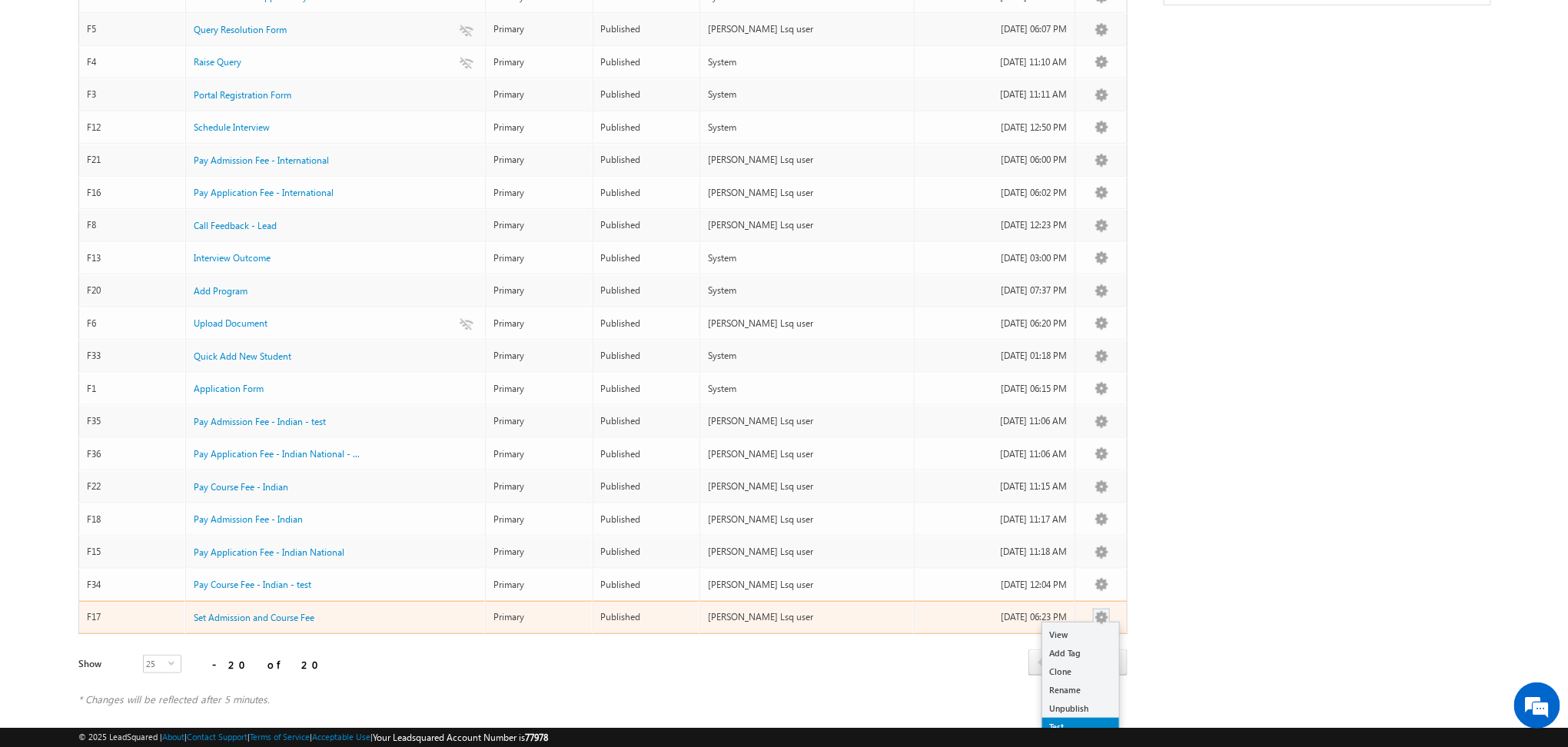
click at [1074, 718] on link "Test" at bounding box center [1080, 727] width 77 height 19
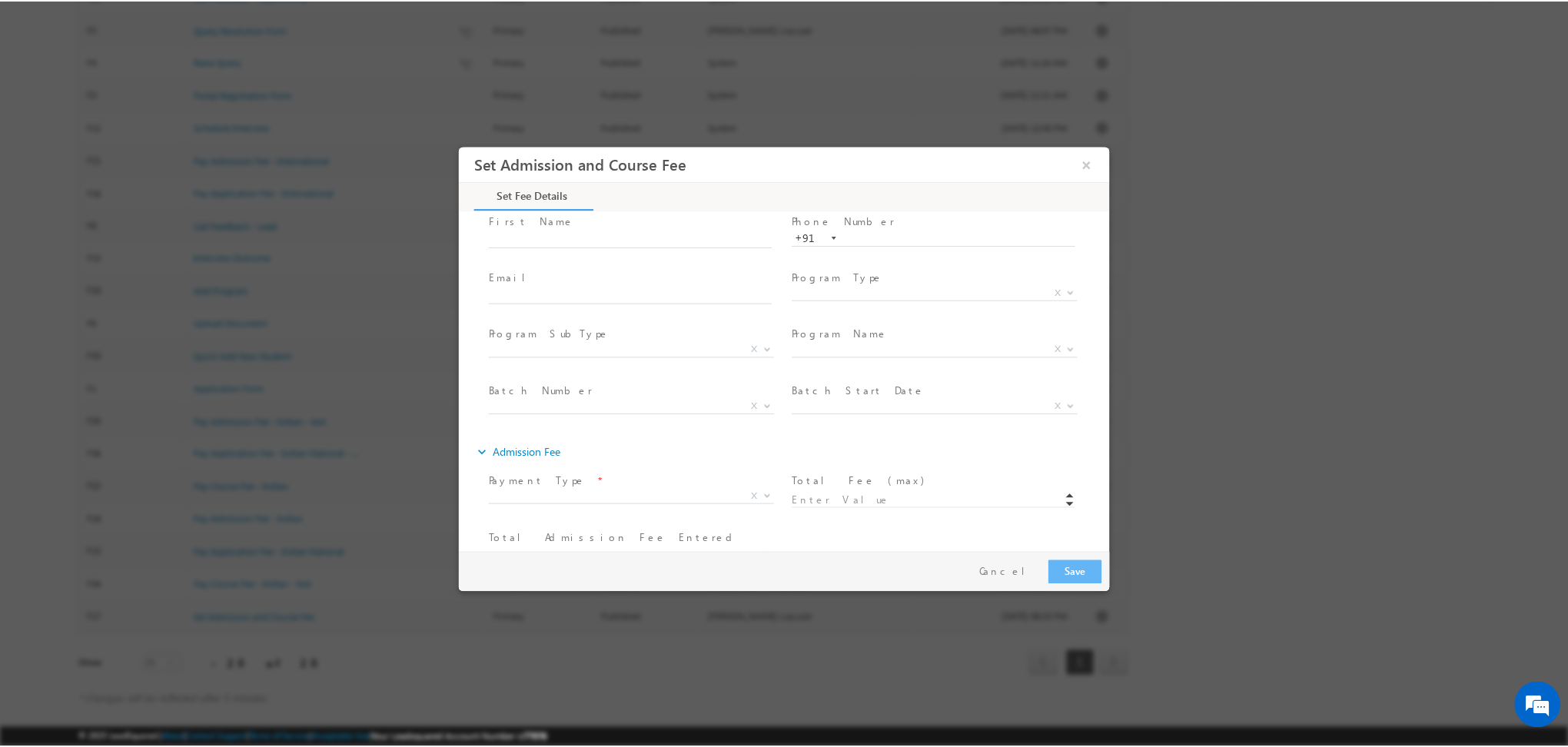
scroll to position [56, 0]
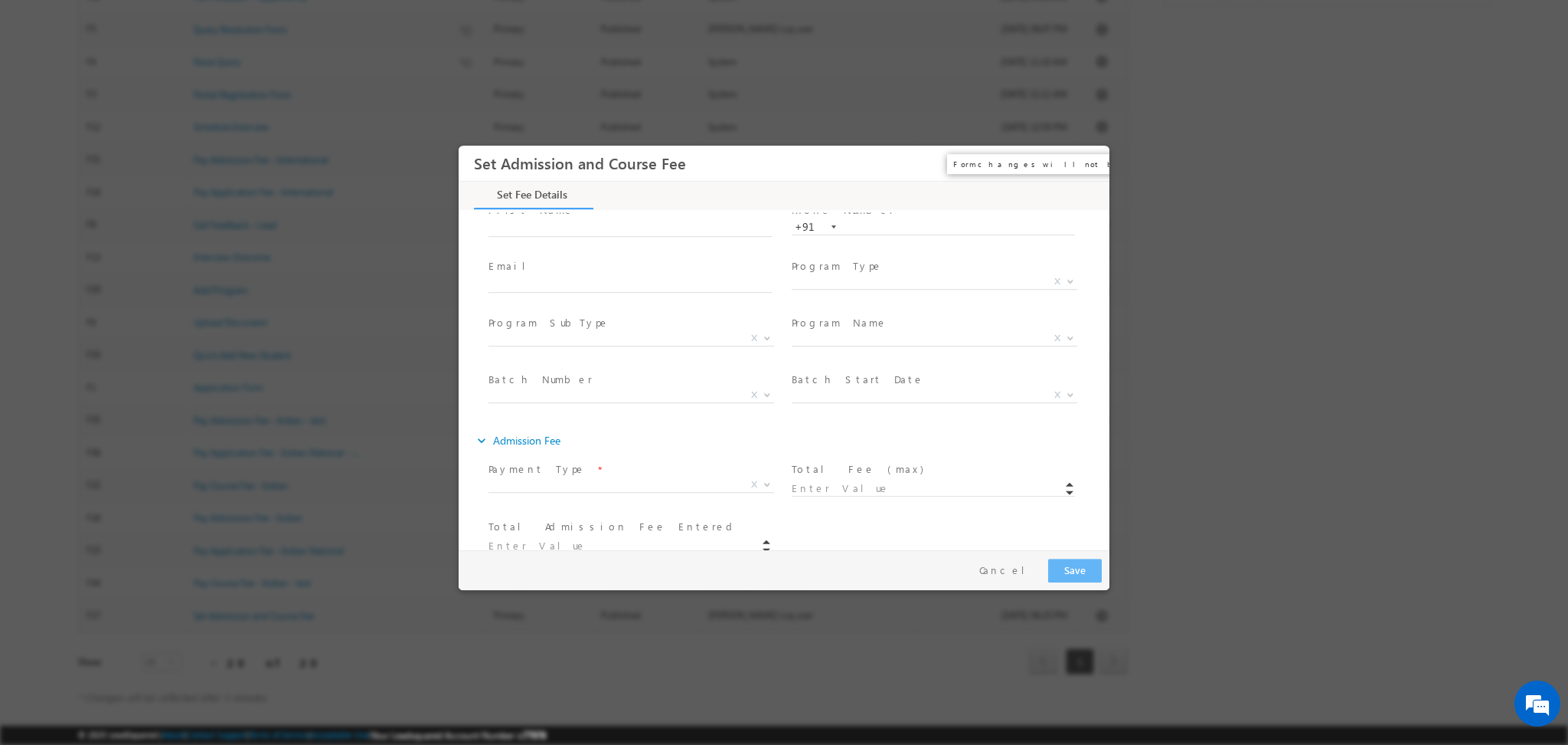
click at [1090, 162] on button "×" at bounding box center [1086, 163] width 26 height 28
